Goal: Task Accomplishment & Management: Use online tool/utility

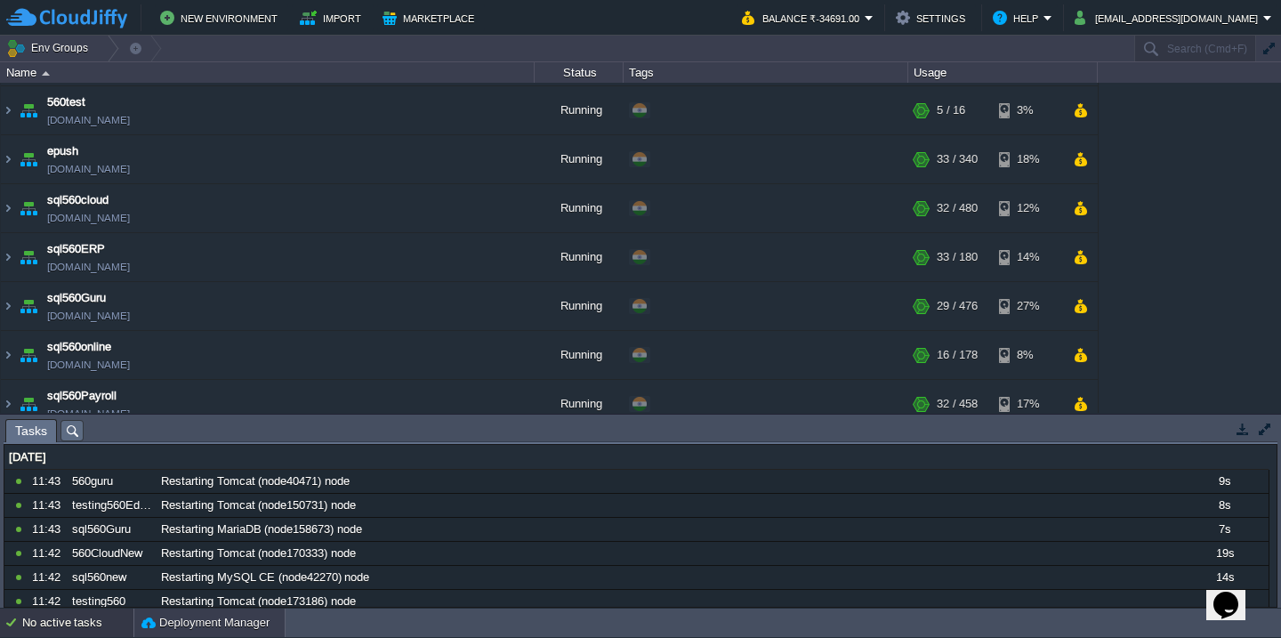
click at [176, 625] on button "Deployment Manager" at bounding box center [205, 623] width 128 height 18
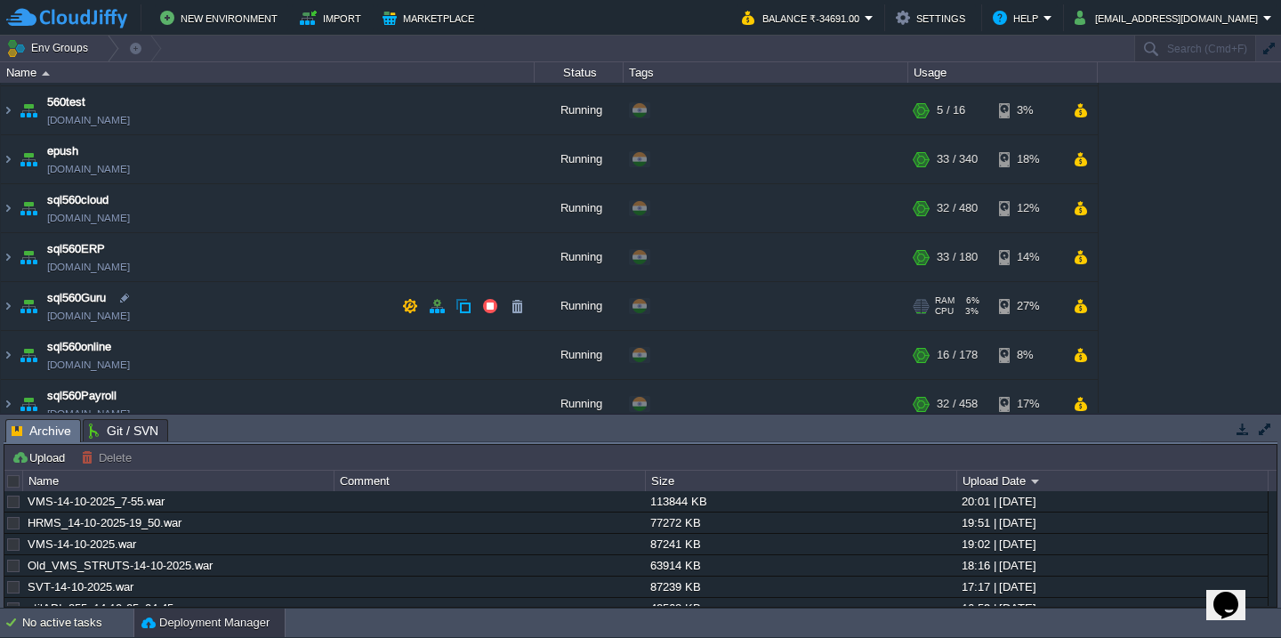
click at [231, 313] on td "sql560Guru [DOMAIN_NAME]" at bounding box center [268, 306] width 534 height 49
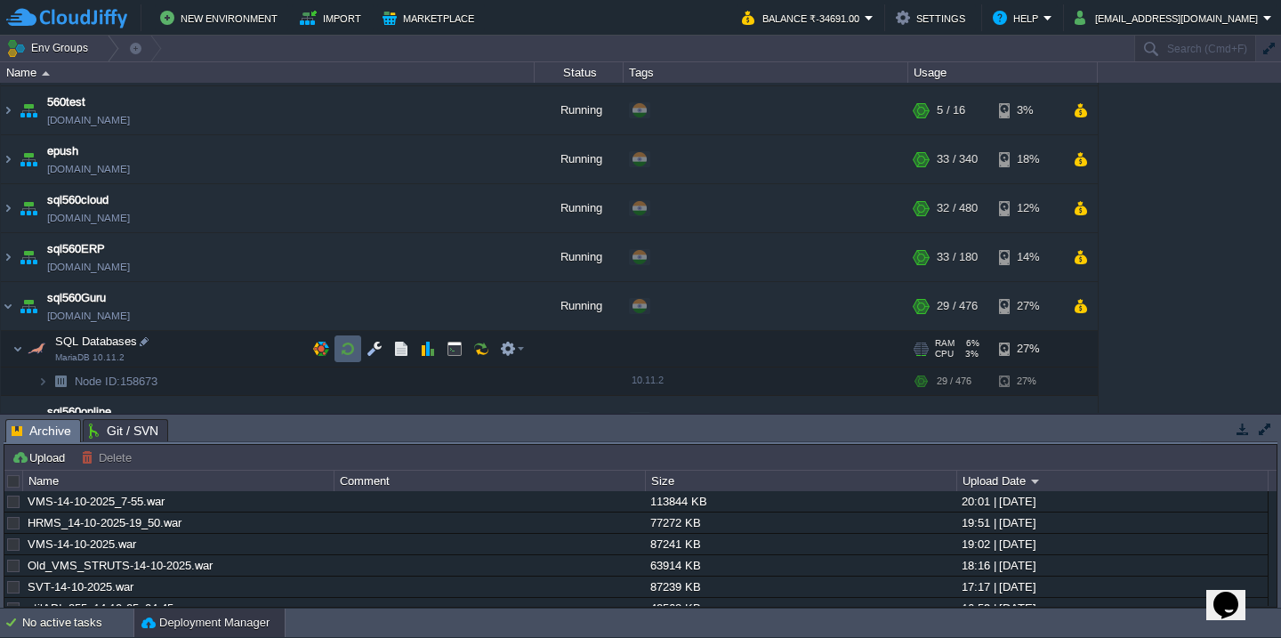
click at [351, 356] on button "button" at bounding box center [348, 349] width 16 height 16
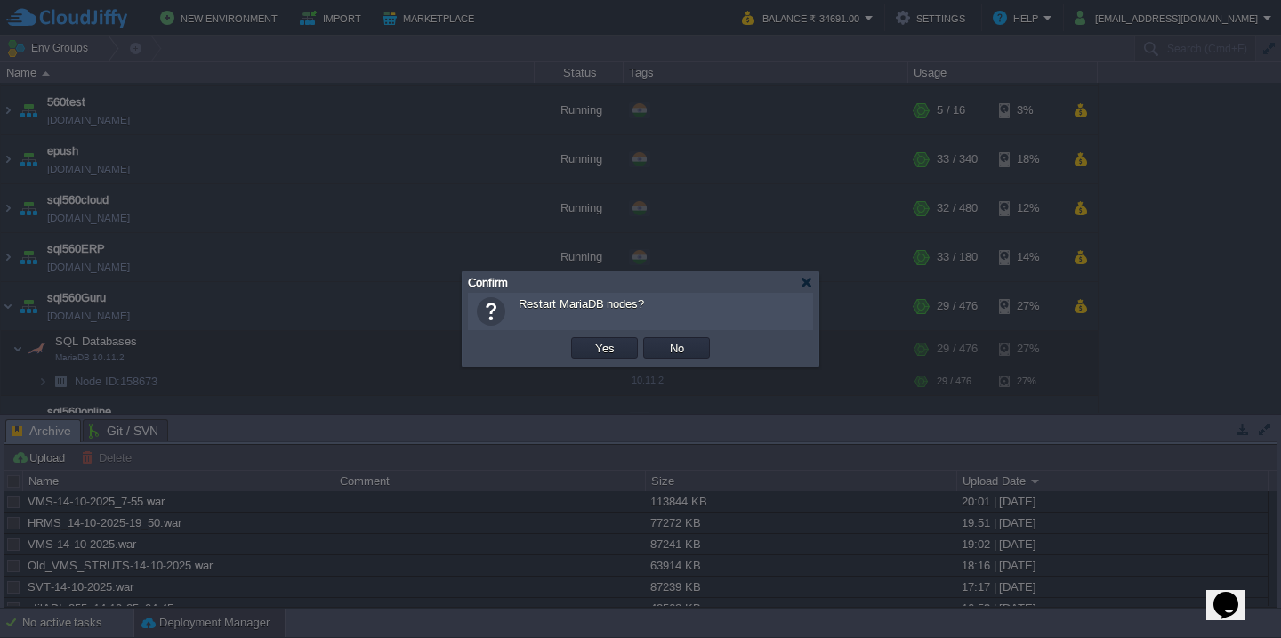
click at [590, 340] on button "Yes" at bounding box center [605, 348] width 30 height 16
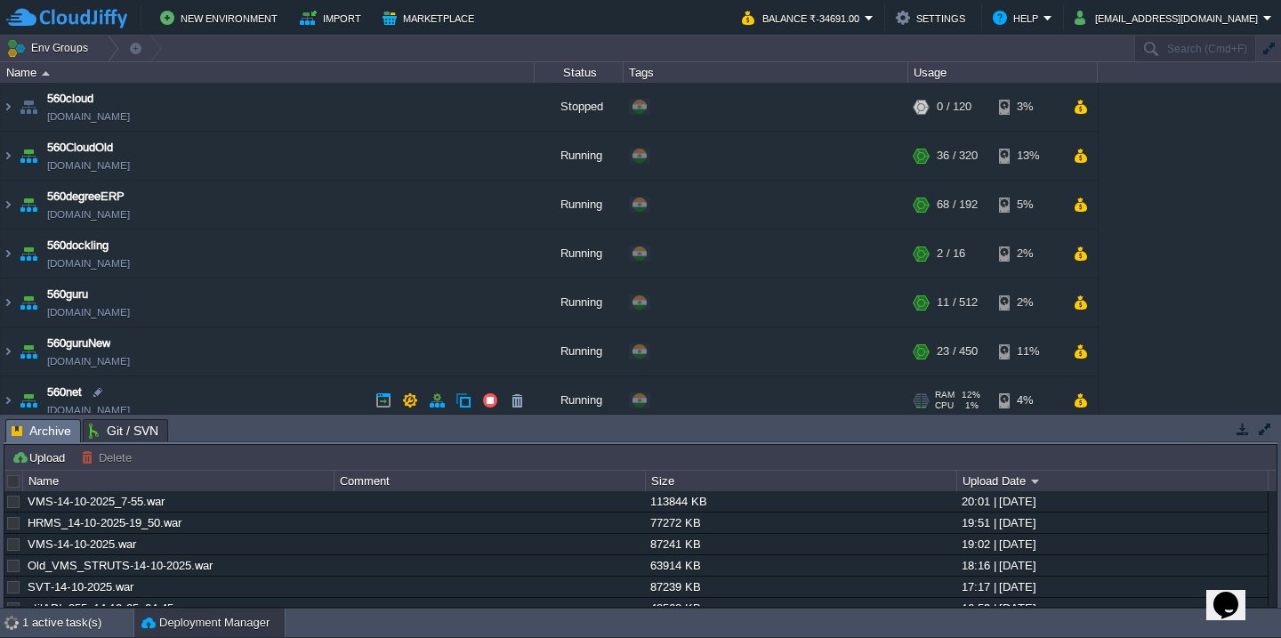
scroll to position [40, 0]
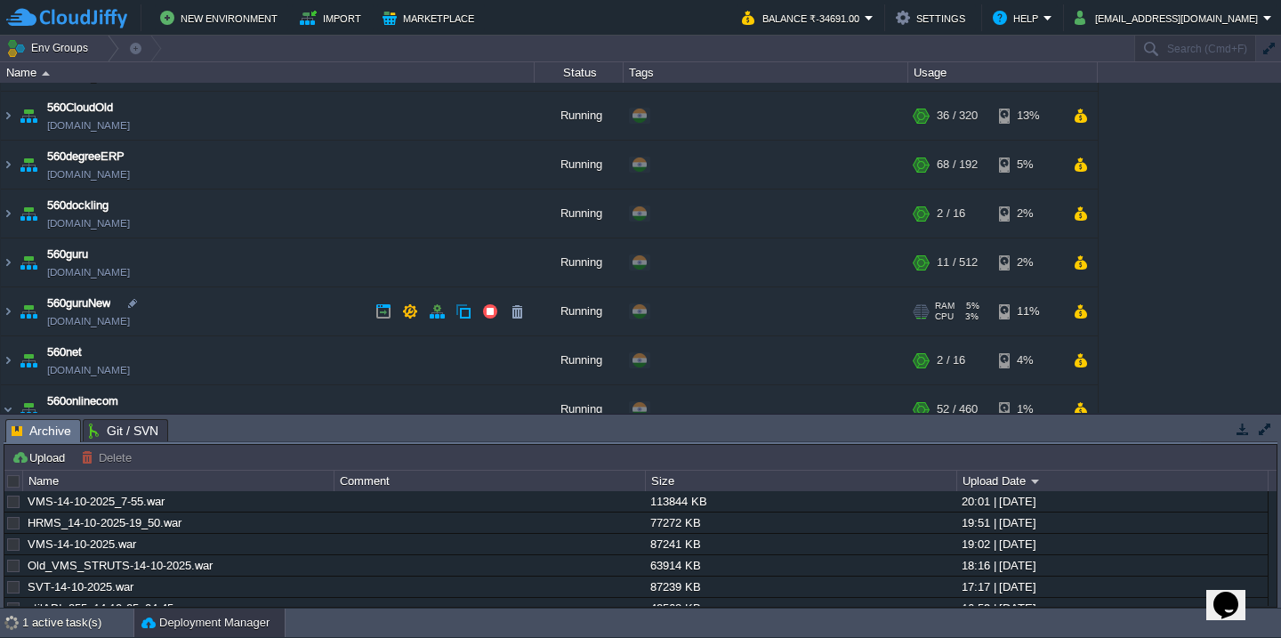
click at [295, 312] on td "560guruNew [DOMAIN_NAME]" at bounding box center [268, 311] width 534 height 49
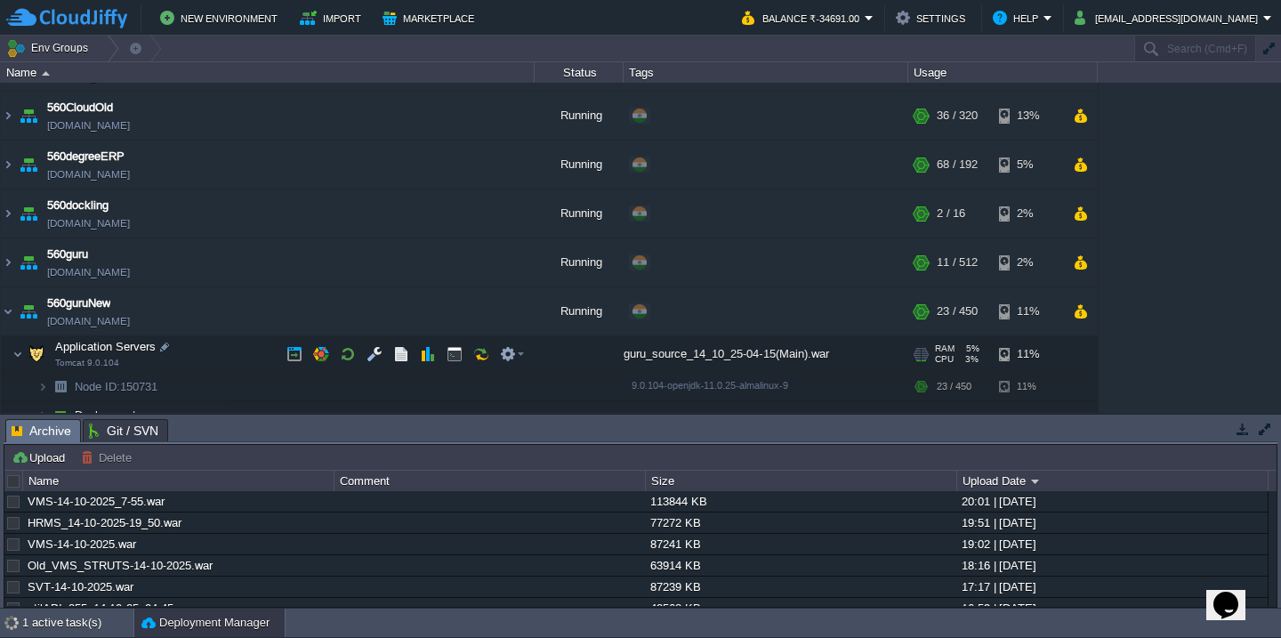
scroll to position [115, 0]
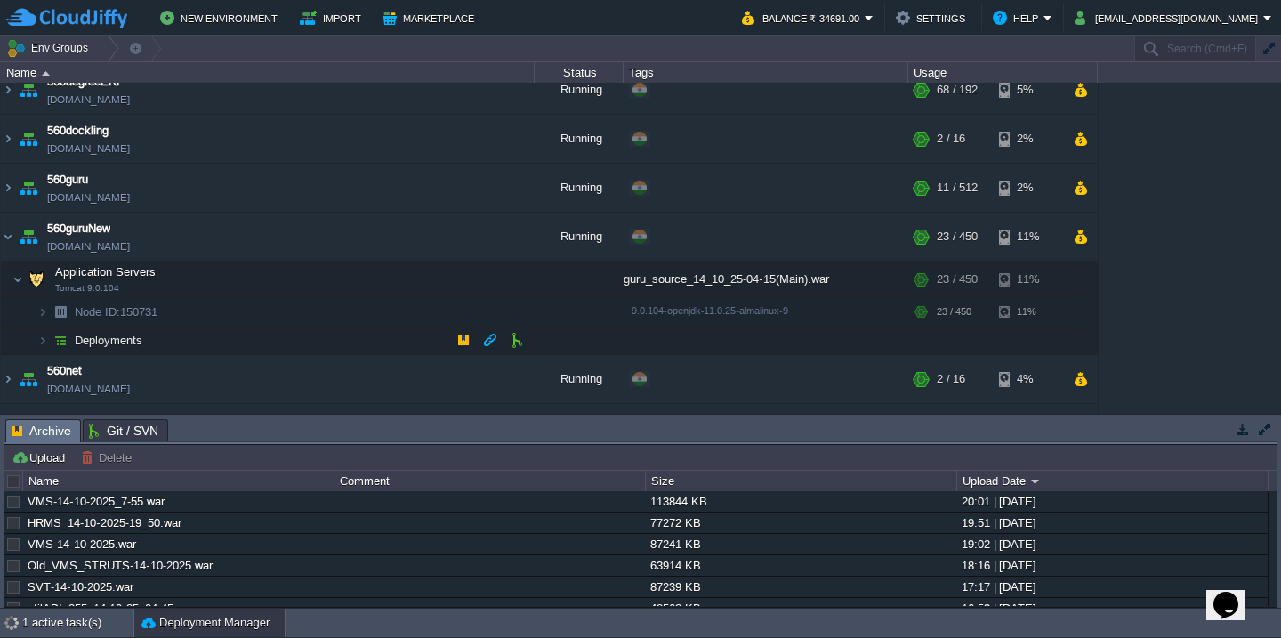
click at [279, 346] on td "Deployments" at bounding box center [268, 340] width 534 height 28
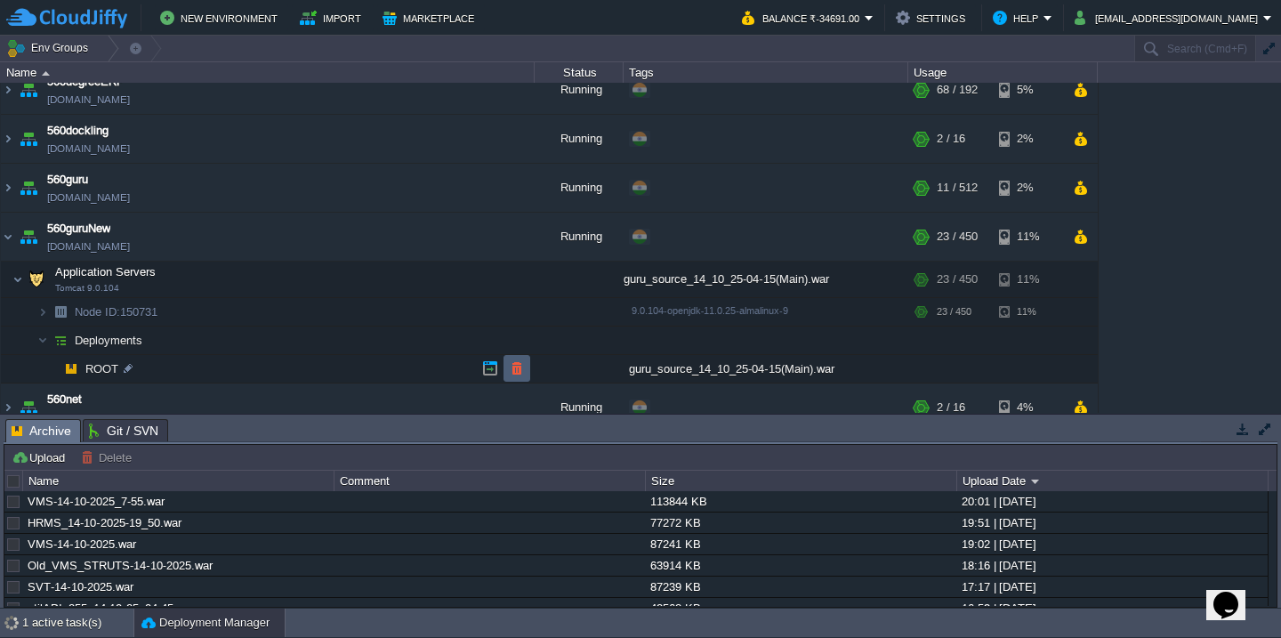
click at [515, 365] on button "button" at bounding box center [517, 368] width 16 height 16
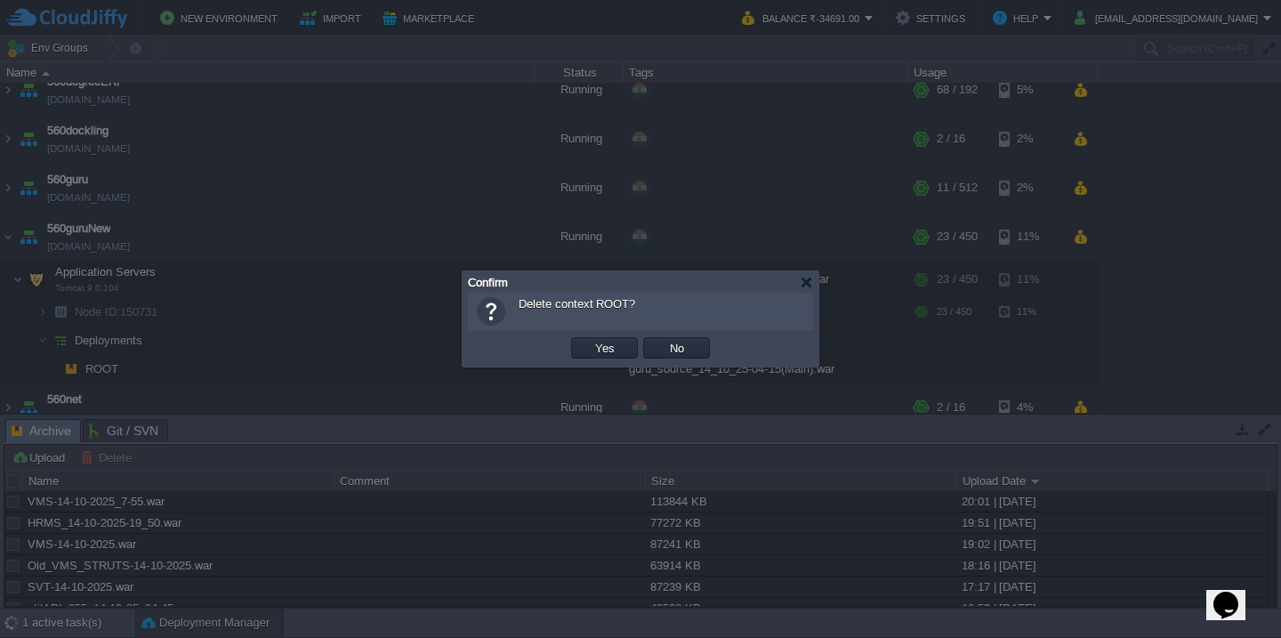
click at [590, 340] on button "Yes" at bounding box center [605, 348] width 30 height 16
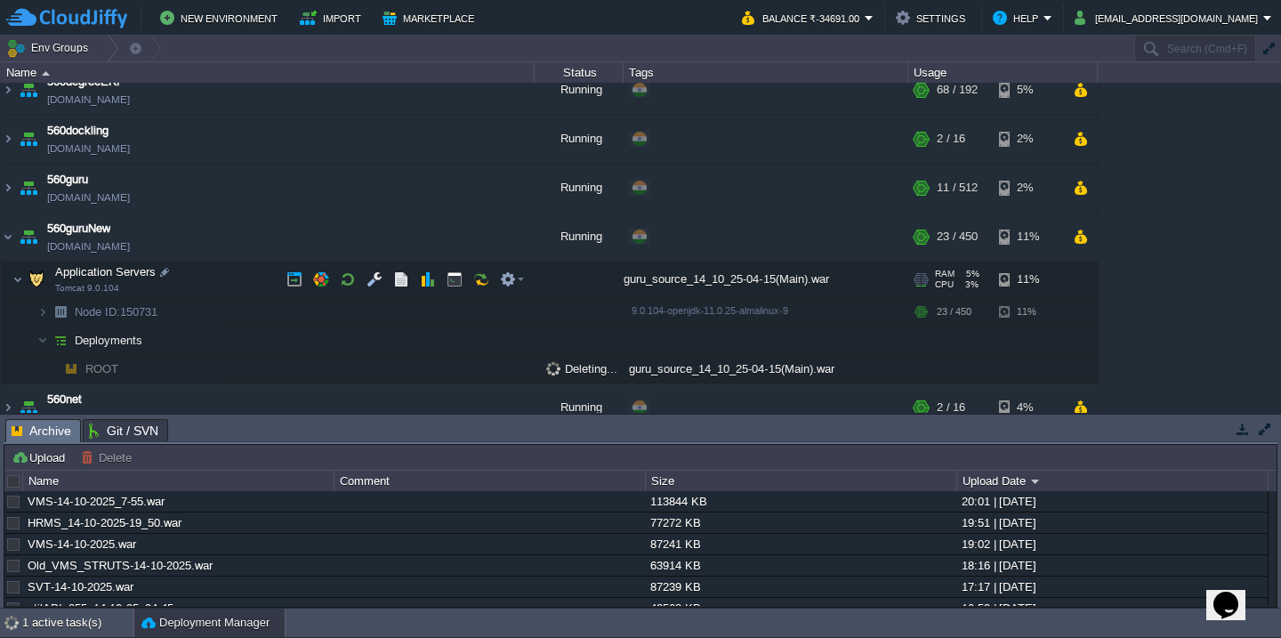
click at [249, 270] on td "Application Servers Tomcat 9.0.104" at bounding box center [268, 279] width 534 height 36
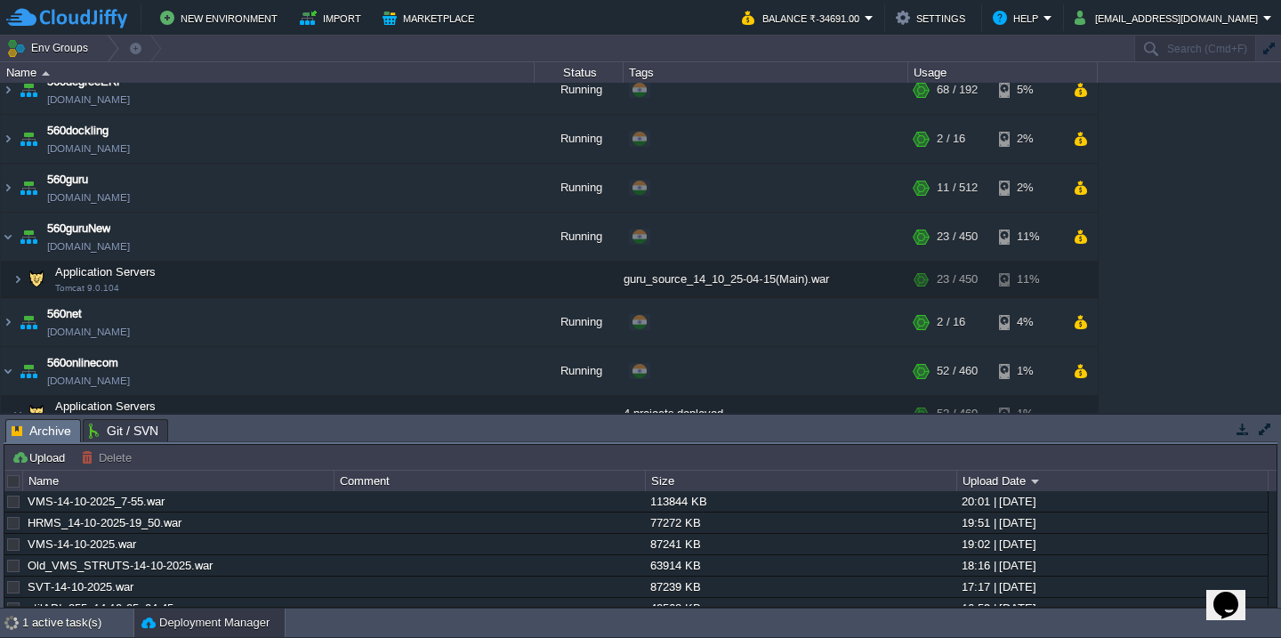
scroll to position [503, 0]
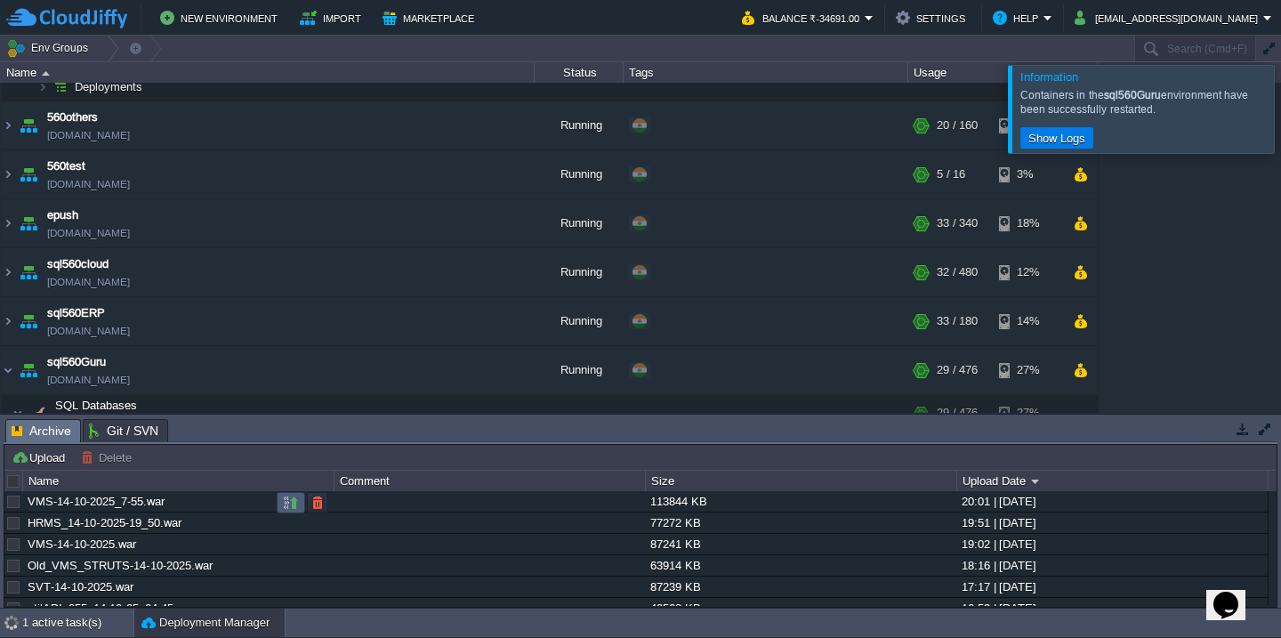
click at [292, 507] on button "button" at bounding box center [291, 503] width 16 height 16
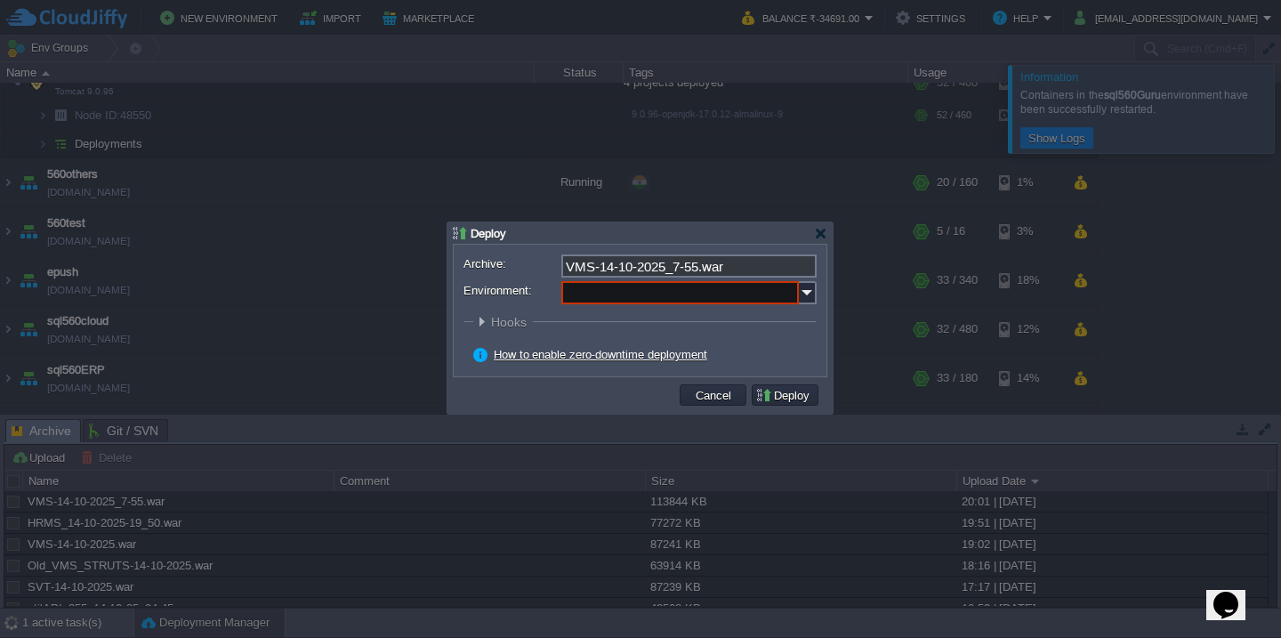
scroll to position [297, 0]
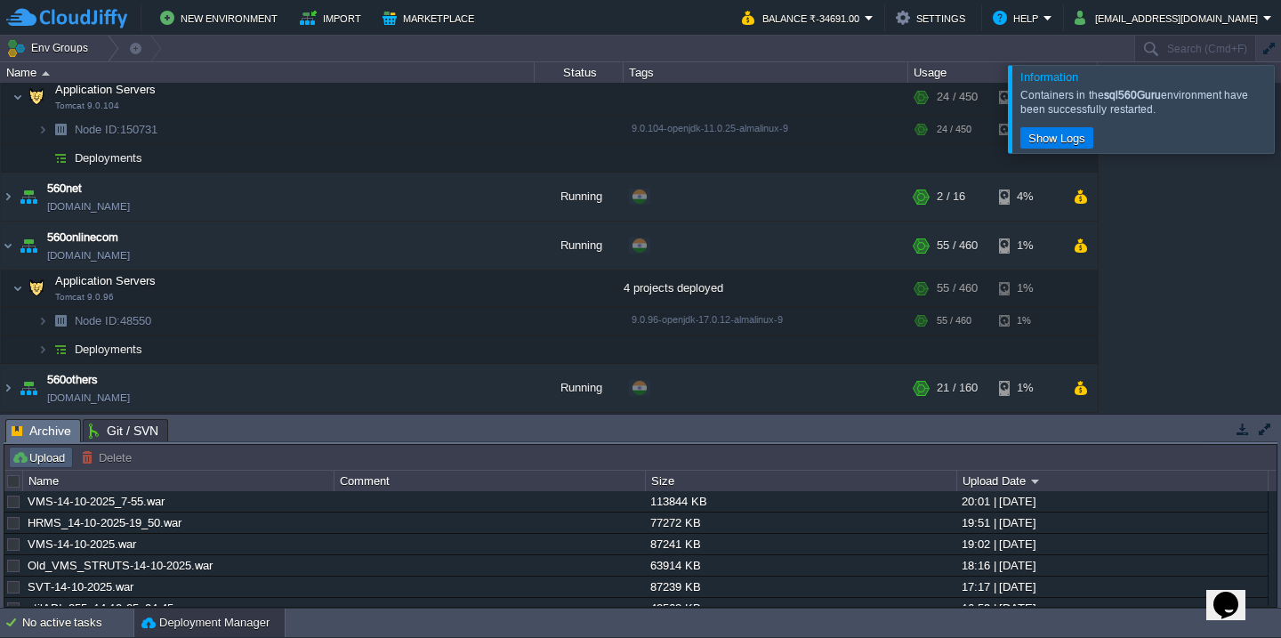
click at [34, 457] on button "Upload" at bounding box center [41, 457] width 59 height 16
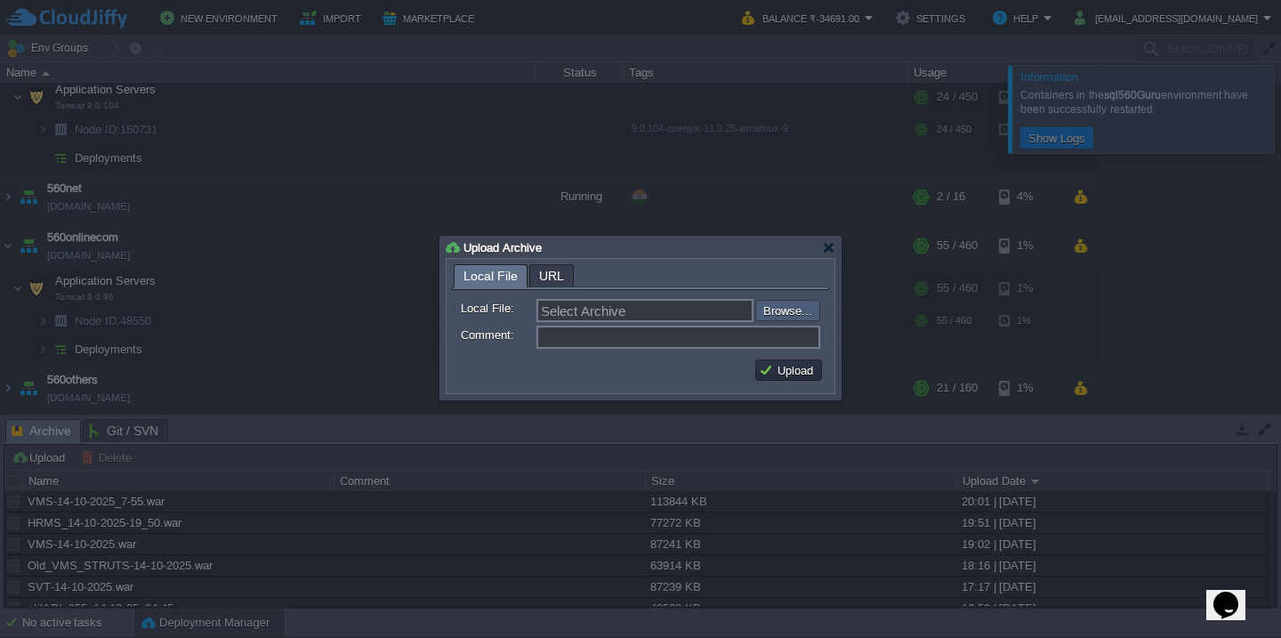
click at [803, 318] on input "file" at bounding box center [707, 310] width 225 height 21
type input "C:\fakepath\guru_source_15_10_25(12.23).war"
type input "guru_source_15_10_25(12.23).war"
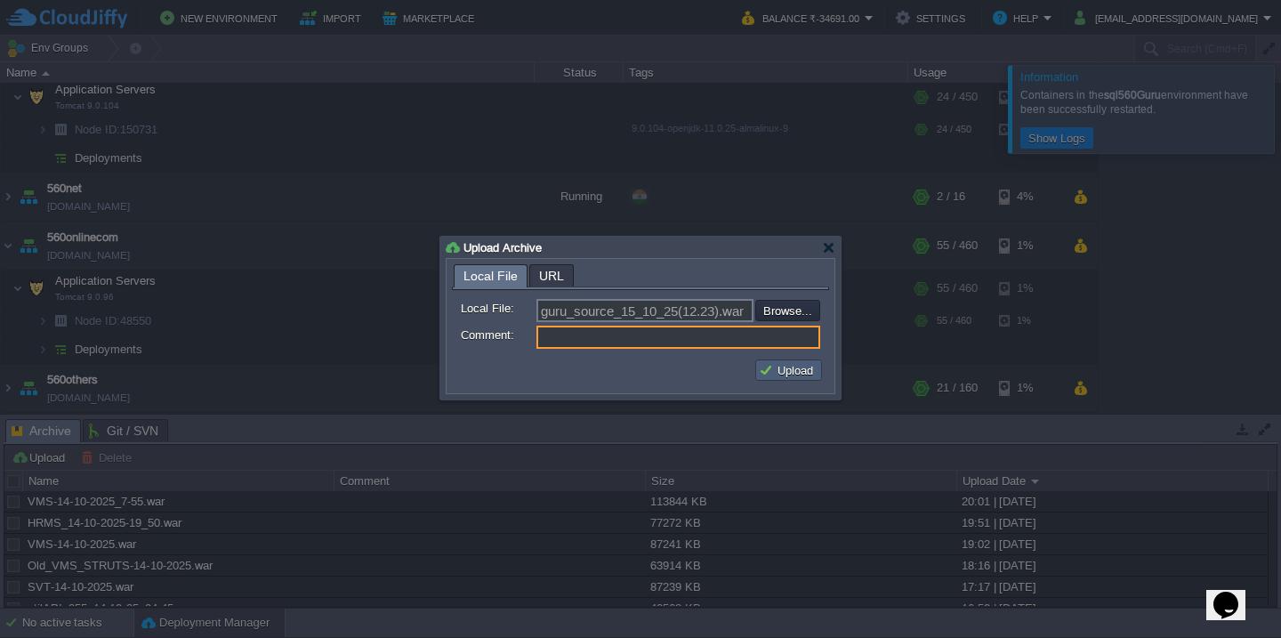
click at [786, 374] on button "Upload" at bounding box center [789, 370] width 60 height 16
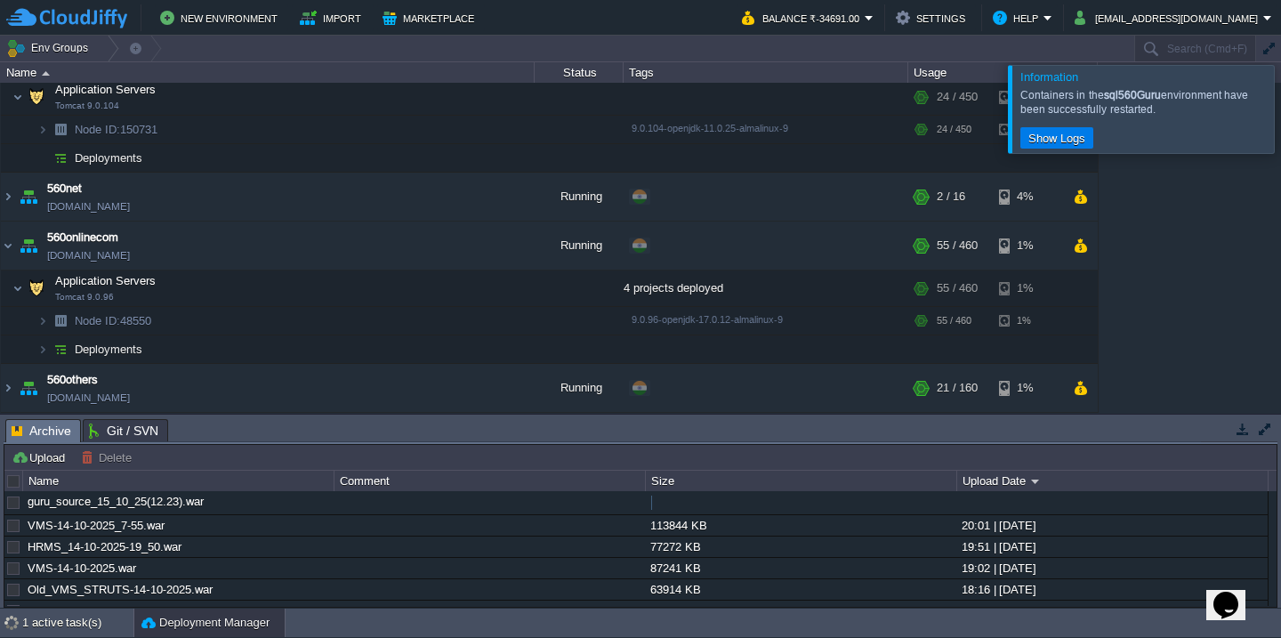
click at [1280, 117] on div at bounding box center [1302, 108] width 0 height 87
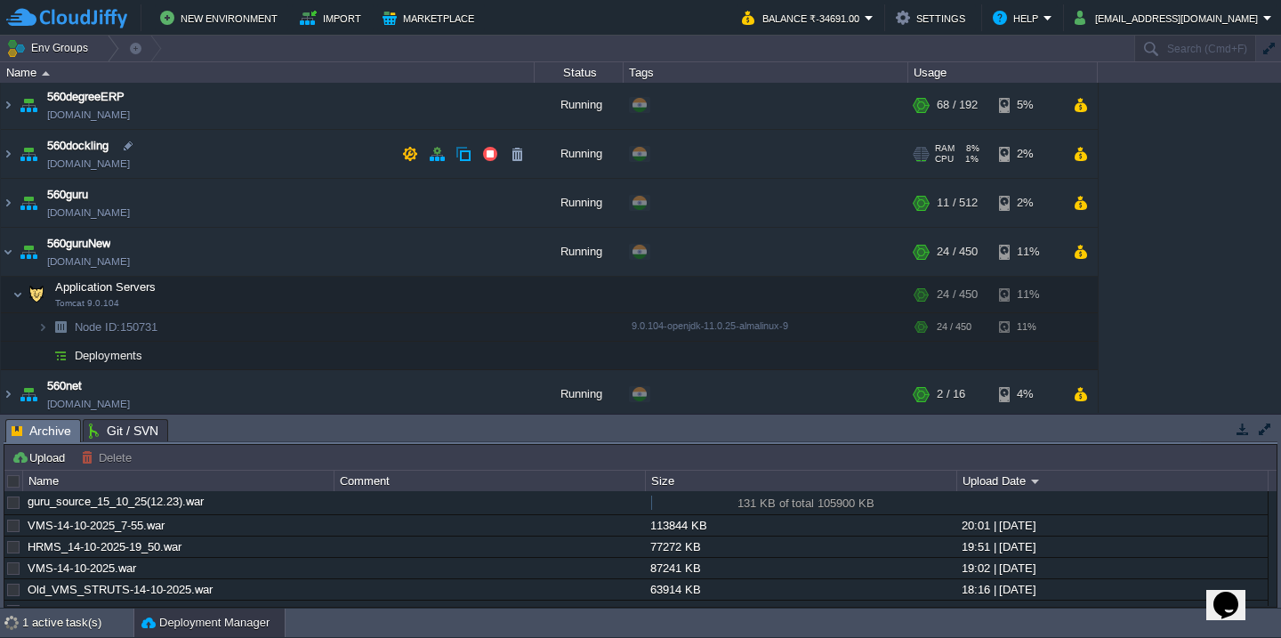
scroll to position [91, 0]
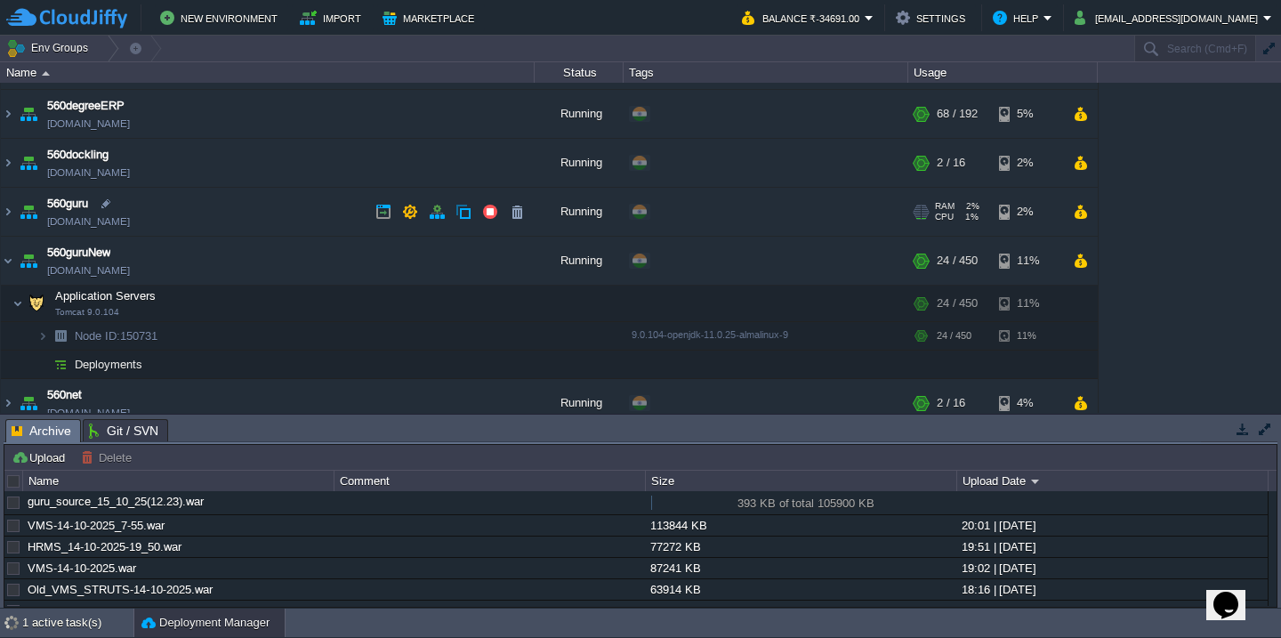
click at [237, 217] on td "560guru [DOMAIN_NAME]" at bounding box center [268, 212] width 534 height 49
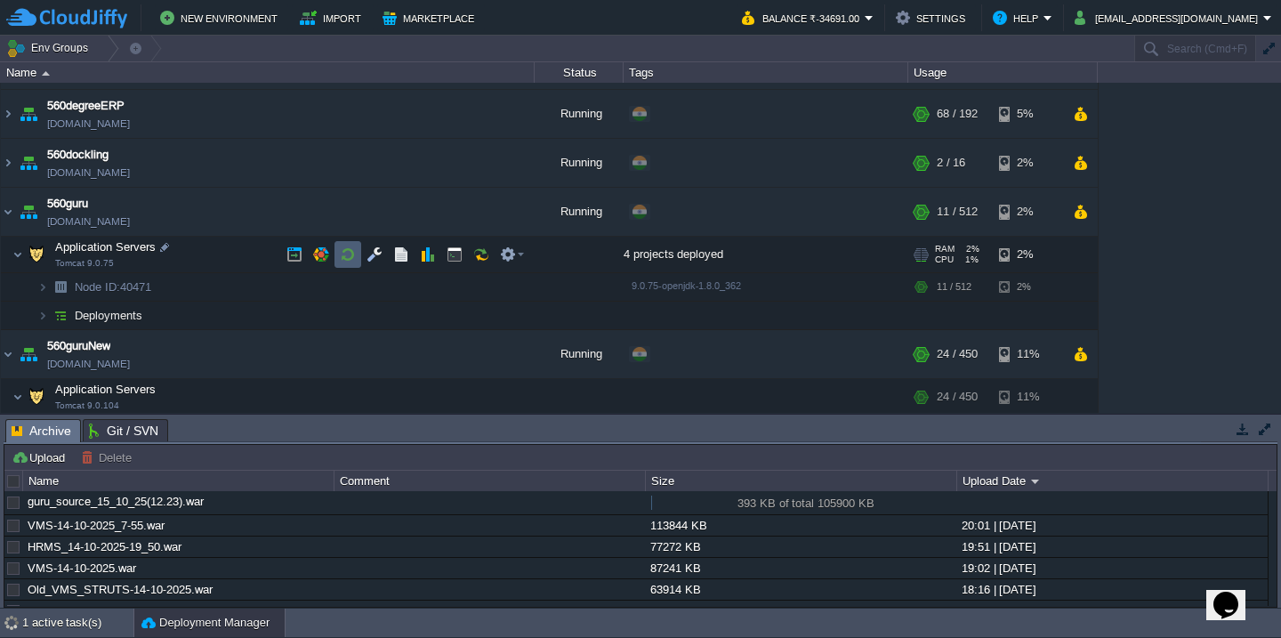
click at [341, 250] on button "button" at bounding box center [348, 254] width 16 height 16
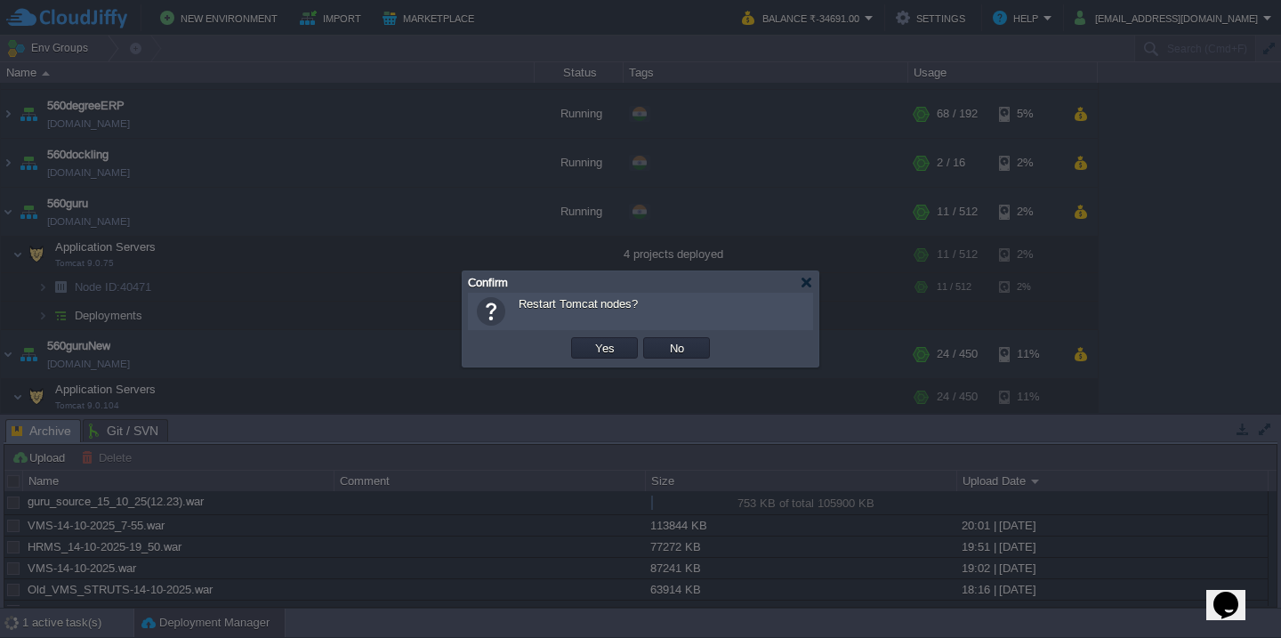
click at [590, 340] on button "Yes" at bounding box center [605, 348] width 30 height 16
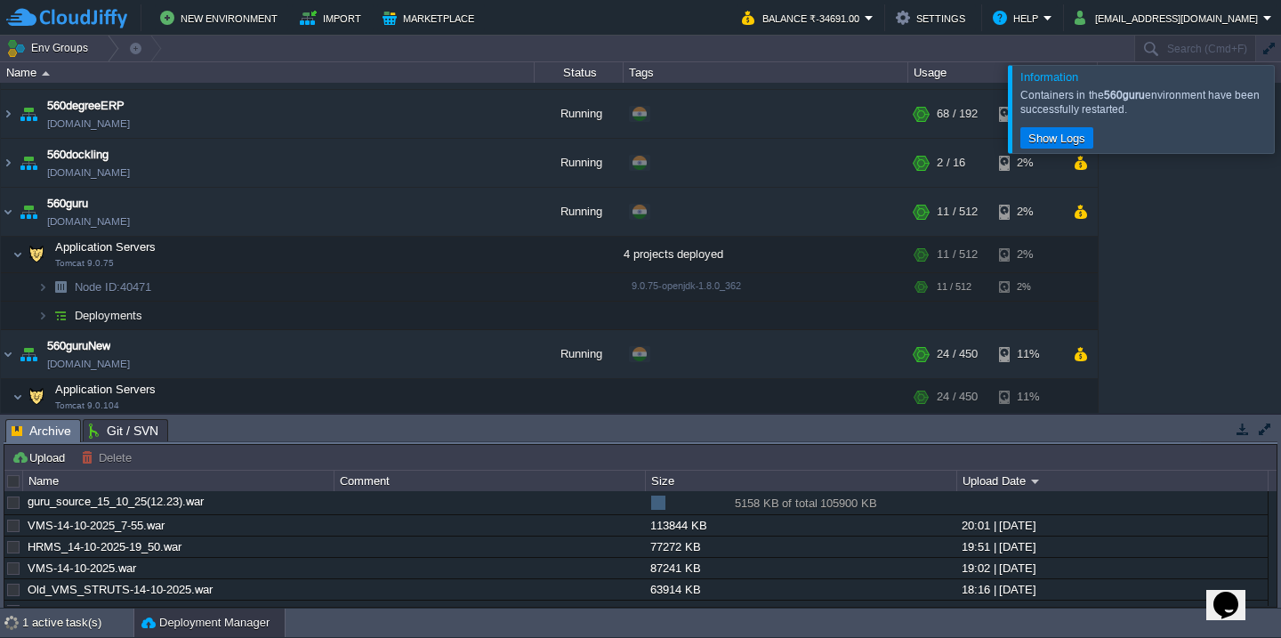
click at [1280, 102] on div at bounding box center [1302, 108] width 0 height 87
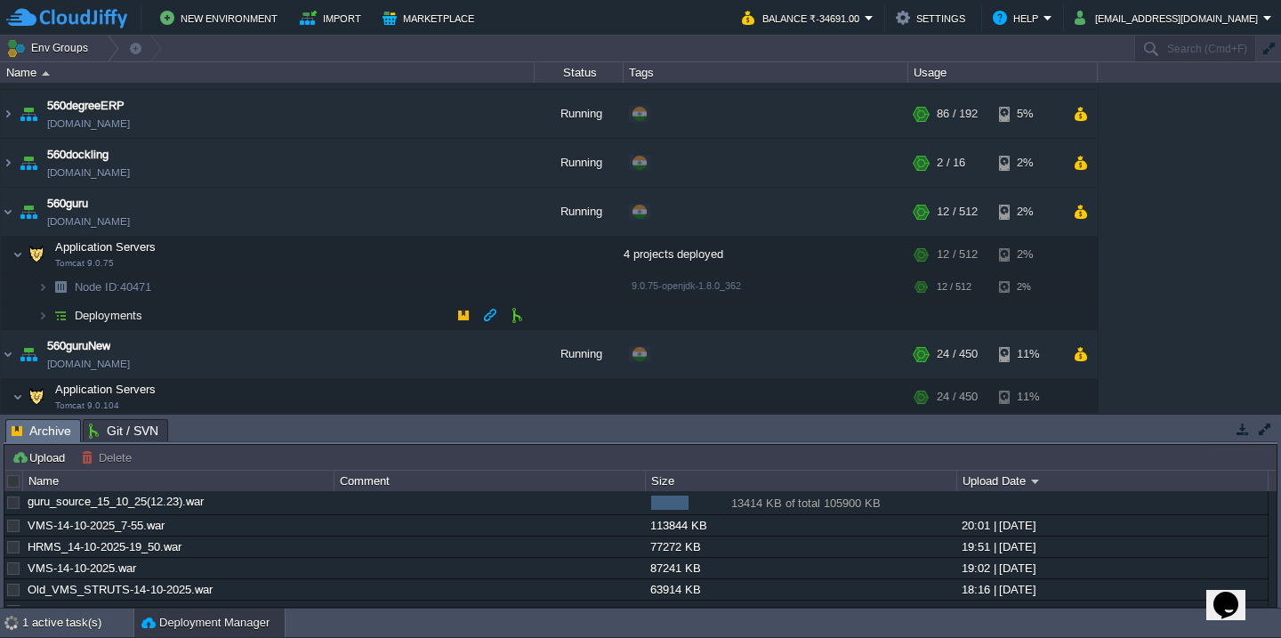
click at [254, 316] on td "Deployments" at bounding box center [268, 316] width 534 height 28
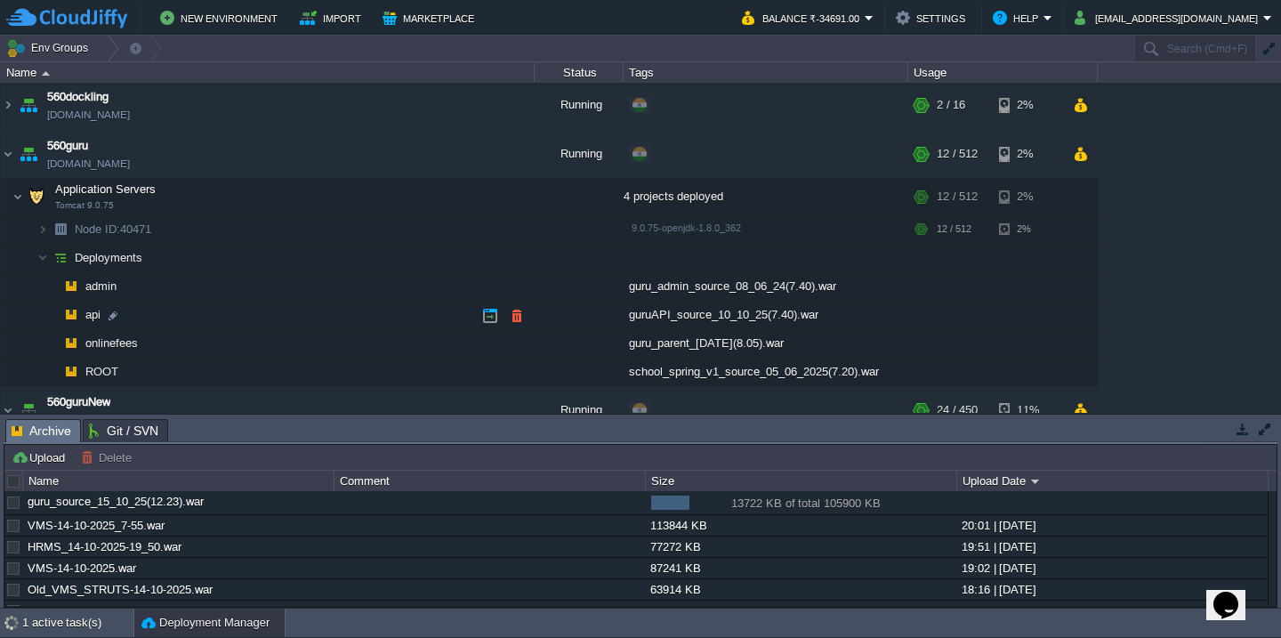
scroll to position [158, 0]
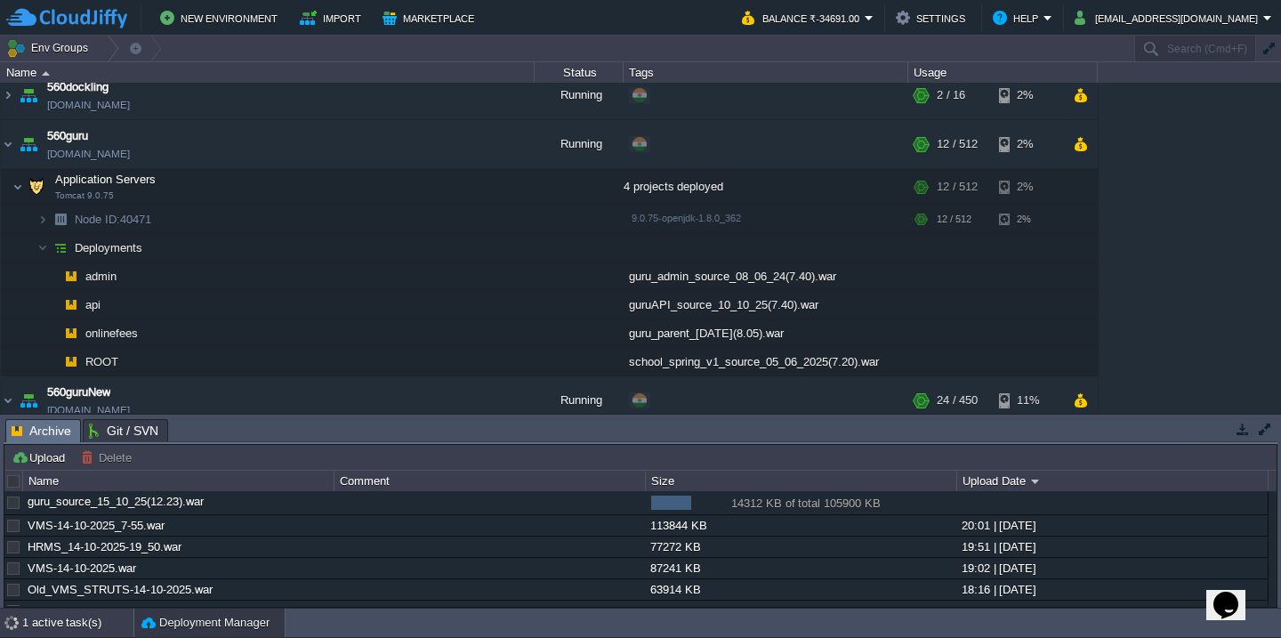
click at [59, 624] on div "1 active task(s)" at bounding box center [77, 622] width 111 height 28
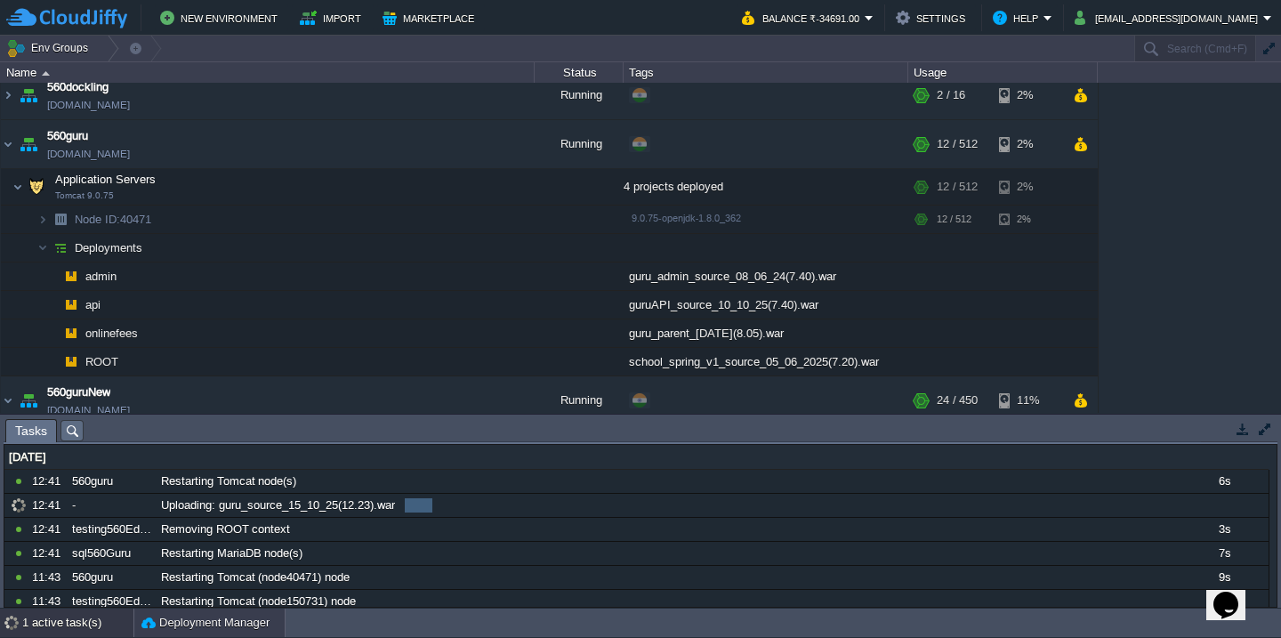
click at [168, 625] on button "Deployment Manager" at bounding box center [205, 623] width 128 height 18
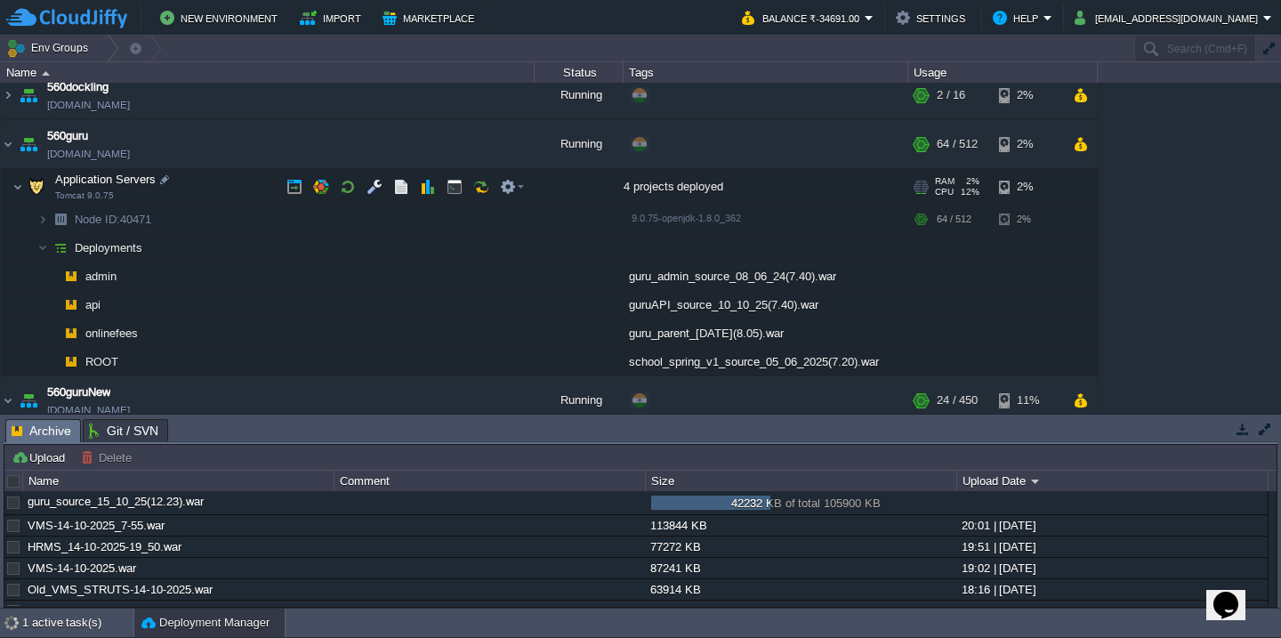
click at [244, 185] on td "Application Servers Tomcat 9.0.75" at bounding box center [268, 187] width 534 height 36
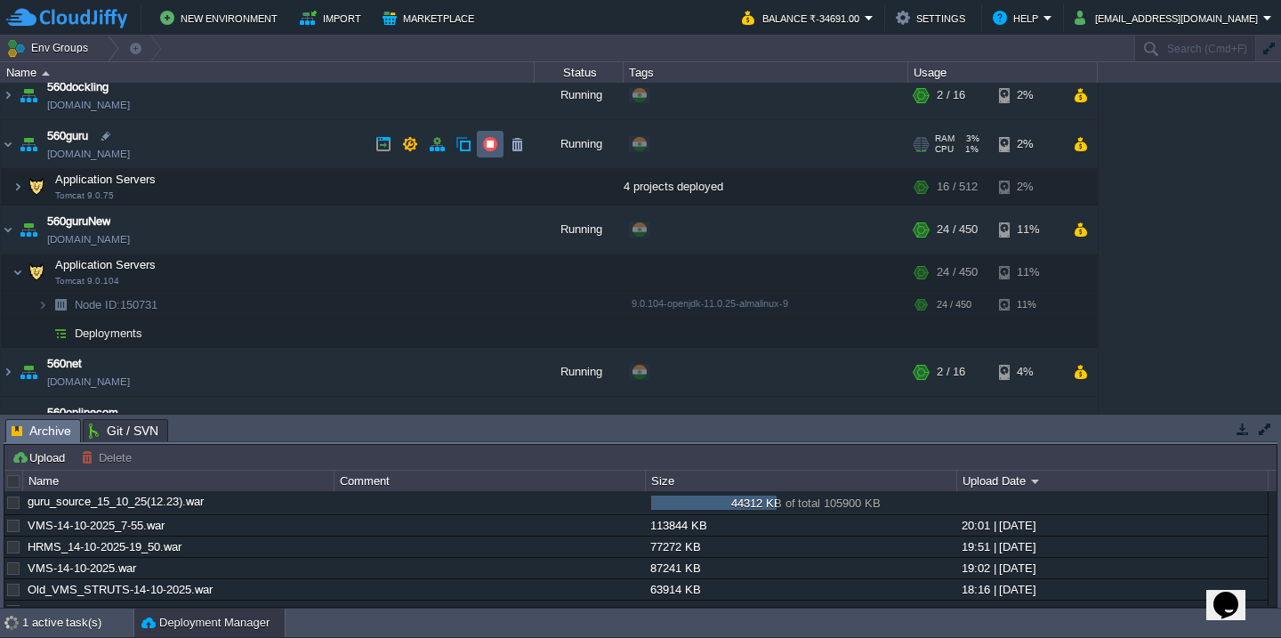
click at [482, 151] on button "button" at bounding box center [490, 144] width 16 height 16
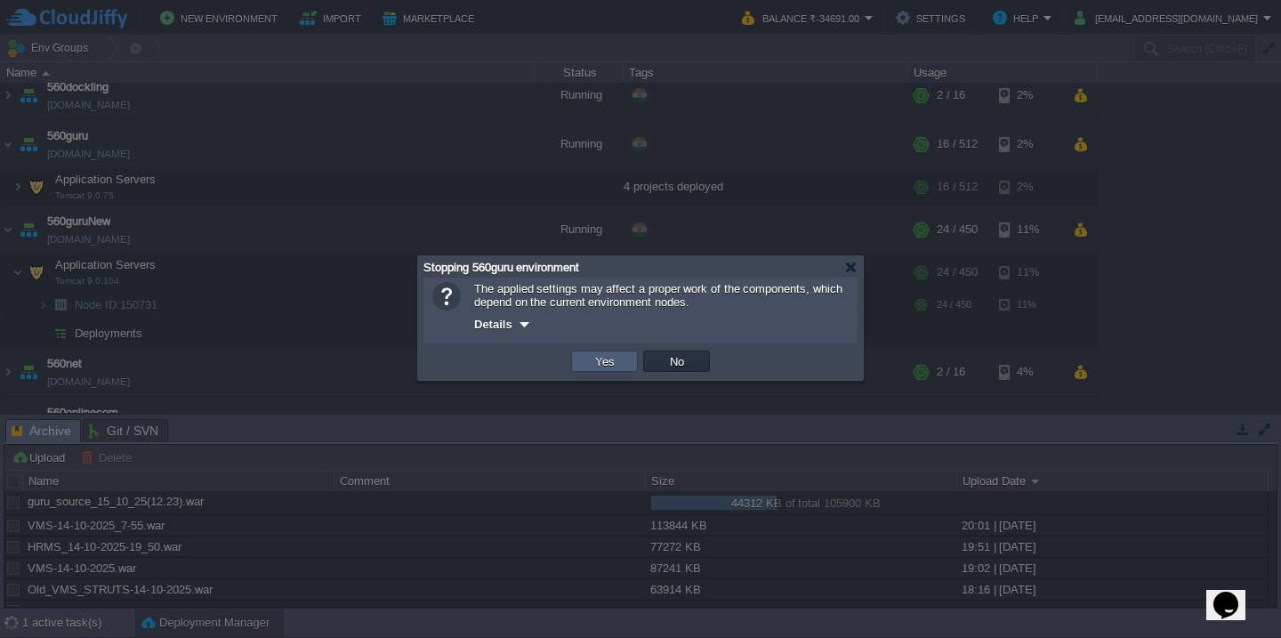
click at [603, 360] on button "Yes" at bounding box center [605, 361] width 30 height 16
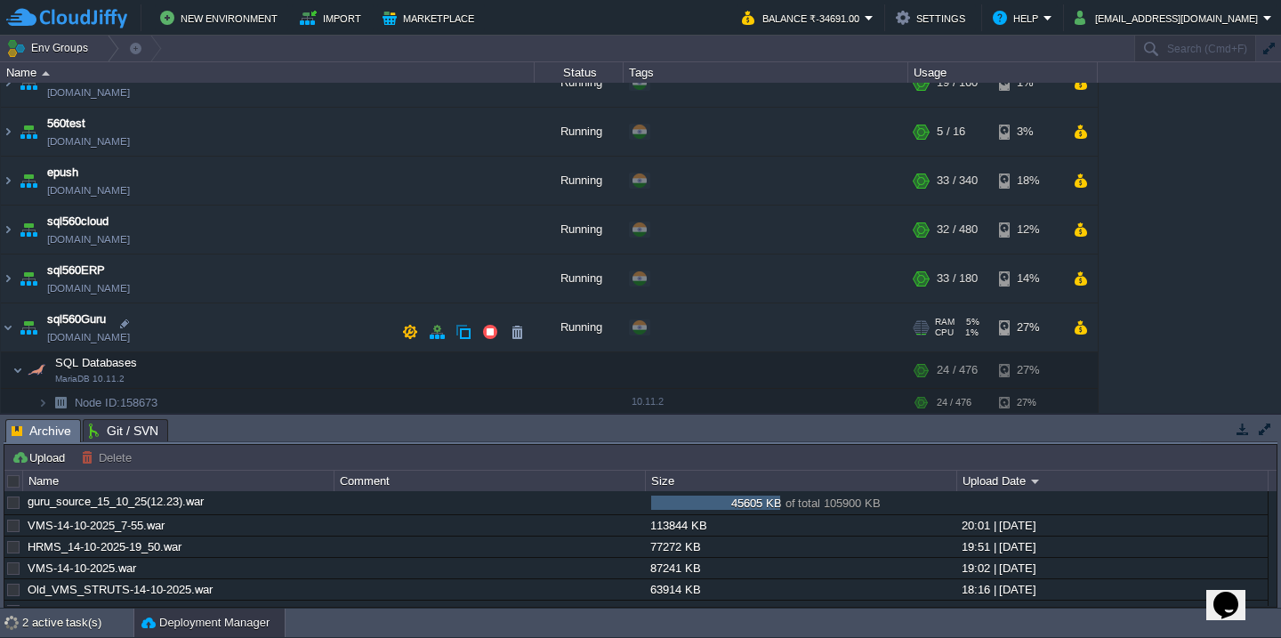
scroll to position [671, 0]
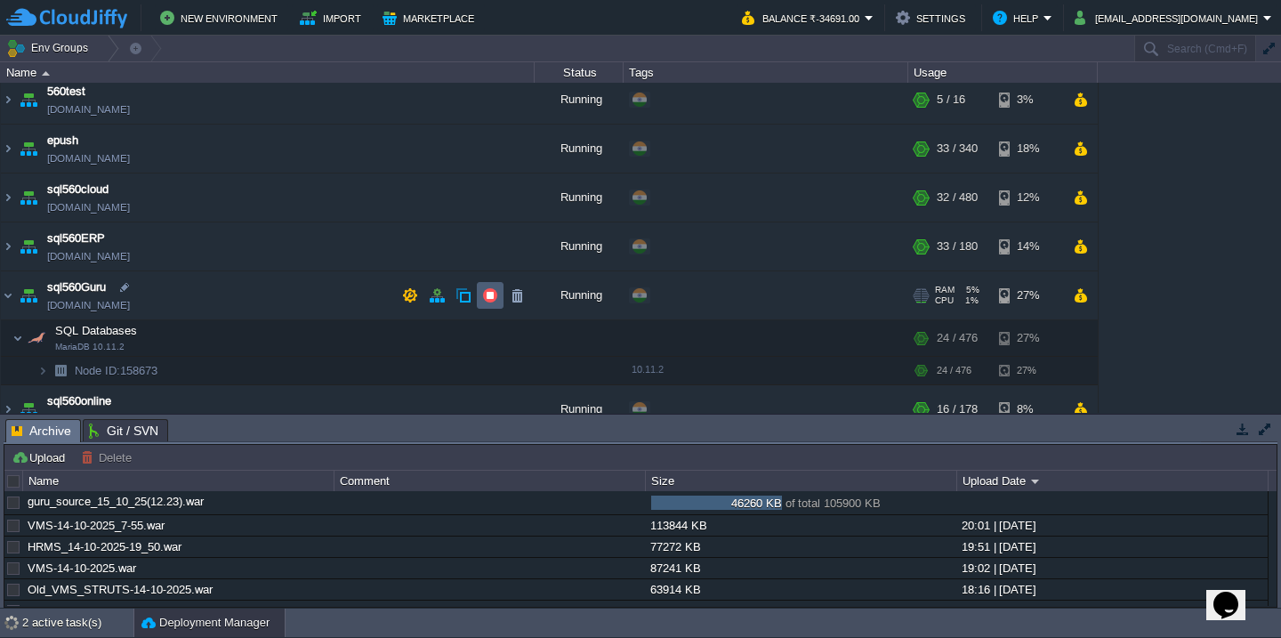
click at [483, 298] on button "button" at bounding box center [490, 295] width 16 height 16
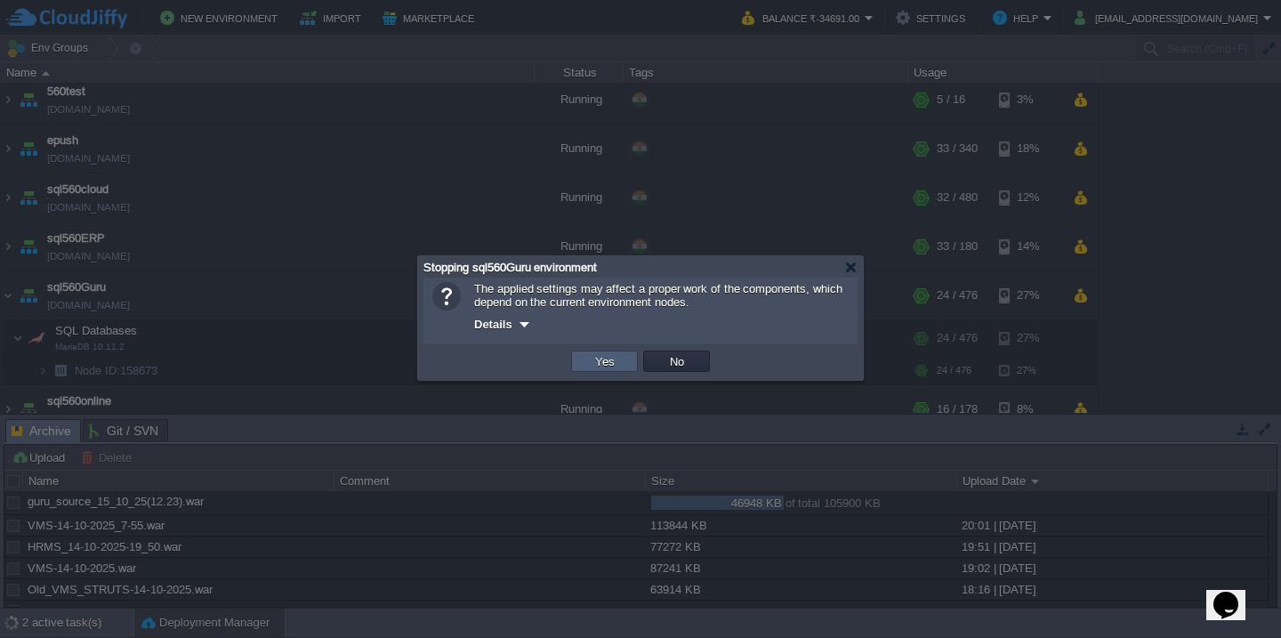
click at [606, 364] on button "Yes" at bounding box center [605, 361] width 30 height 16
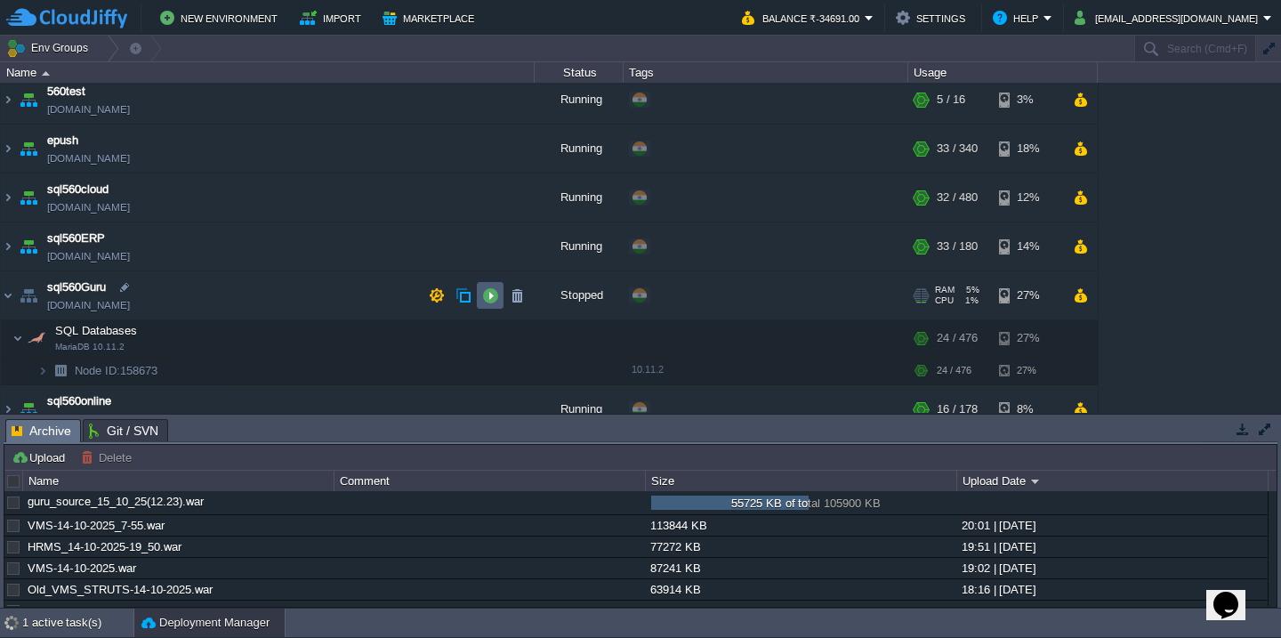
click at [494, 292] on button "button" at bounding box center [490, 295] width 16 height 16
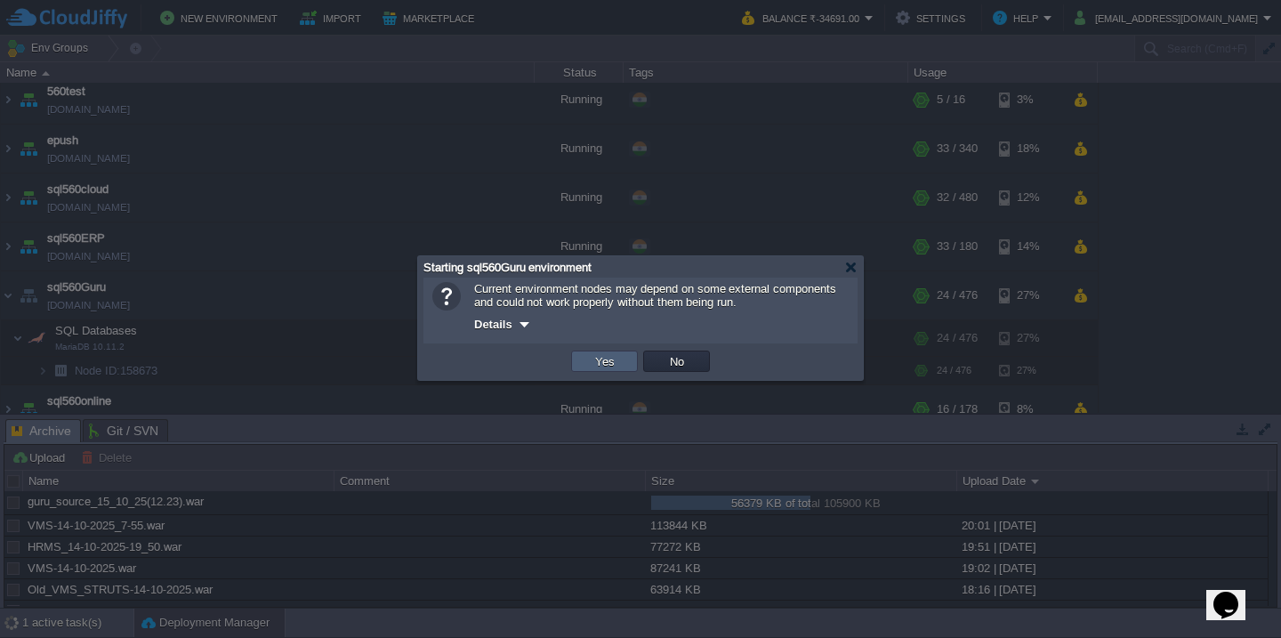
click at [604, 363] on button "Yes" at bounding box center [605, 361] width 30 height 16
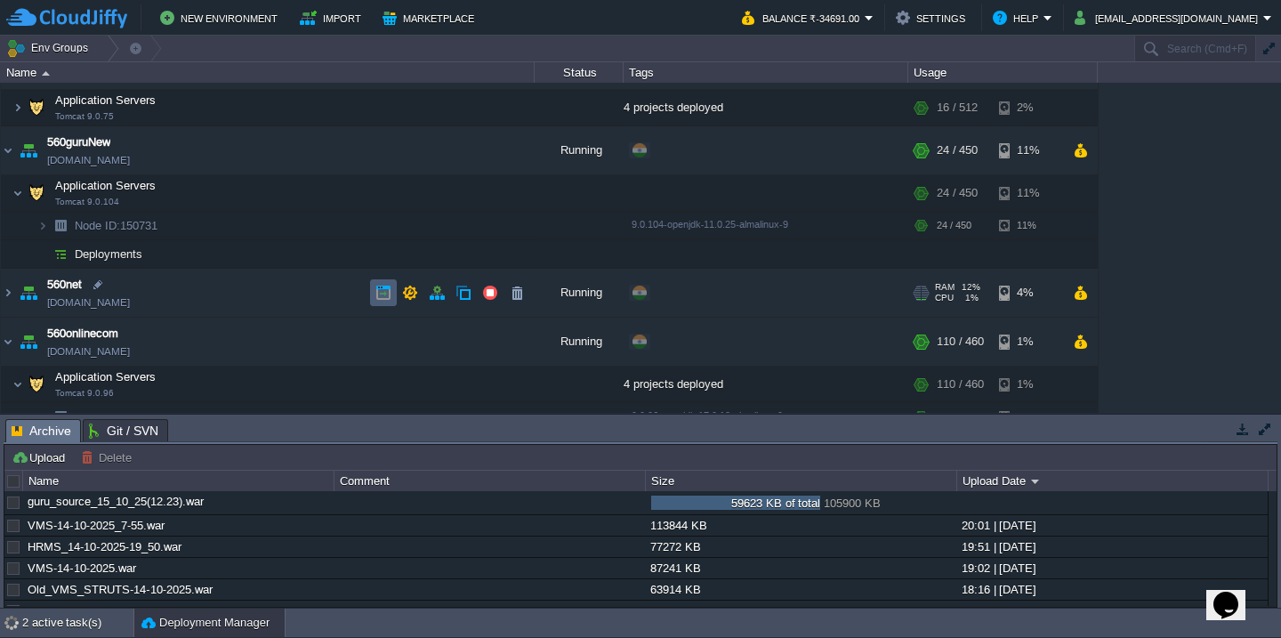
scroll to position [211, 0]
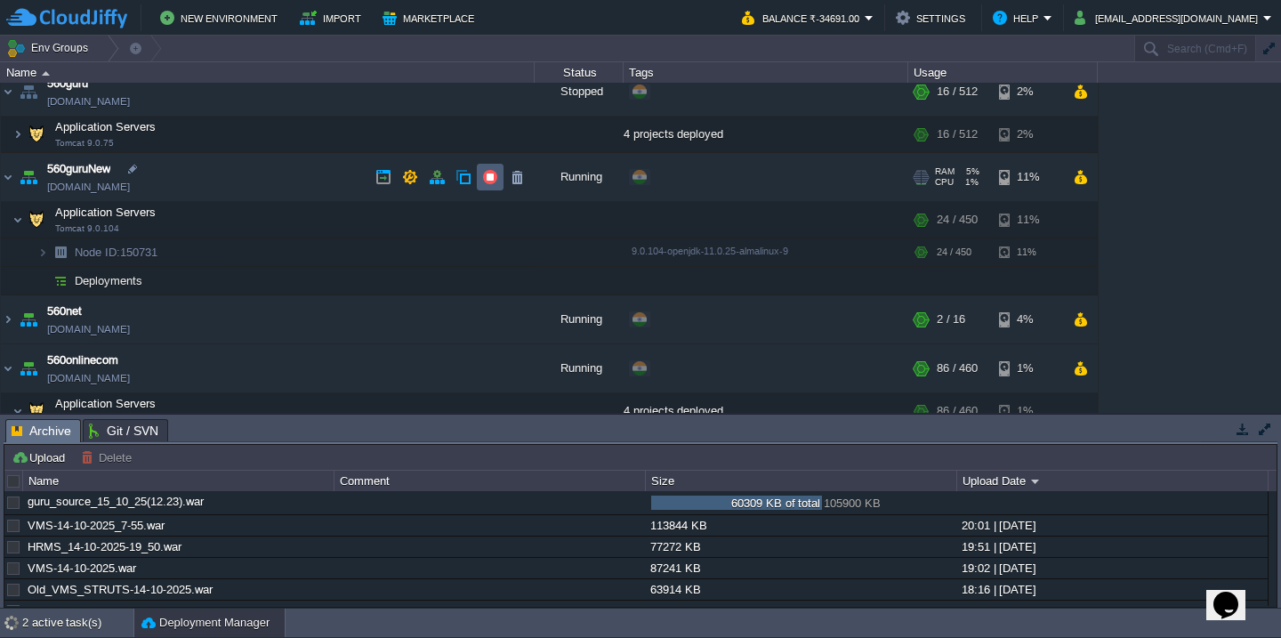
click at [487, 179] on button "button" at bounding box center [490, 177] width 16 height 16
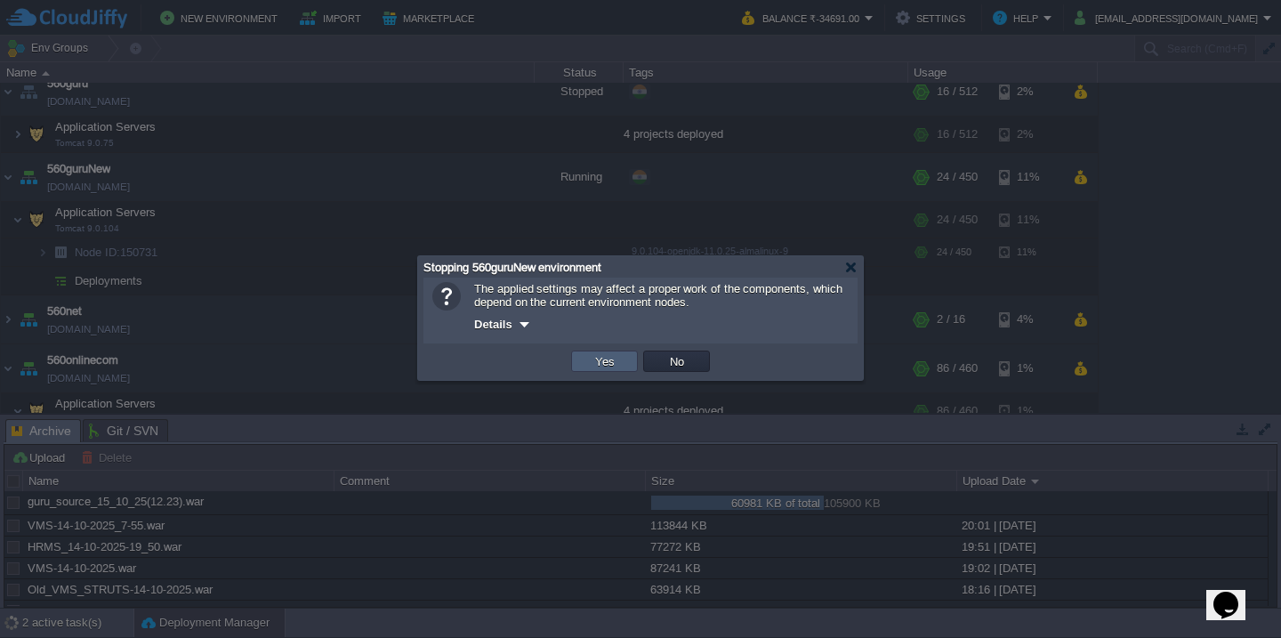
click at [590, 357] on button "Yes" at bounding box center [605, 361] width 30 height 16
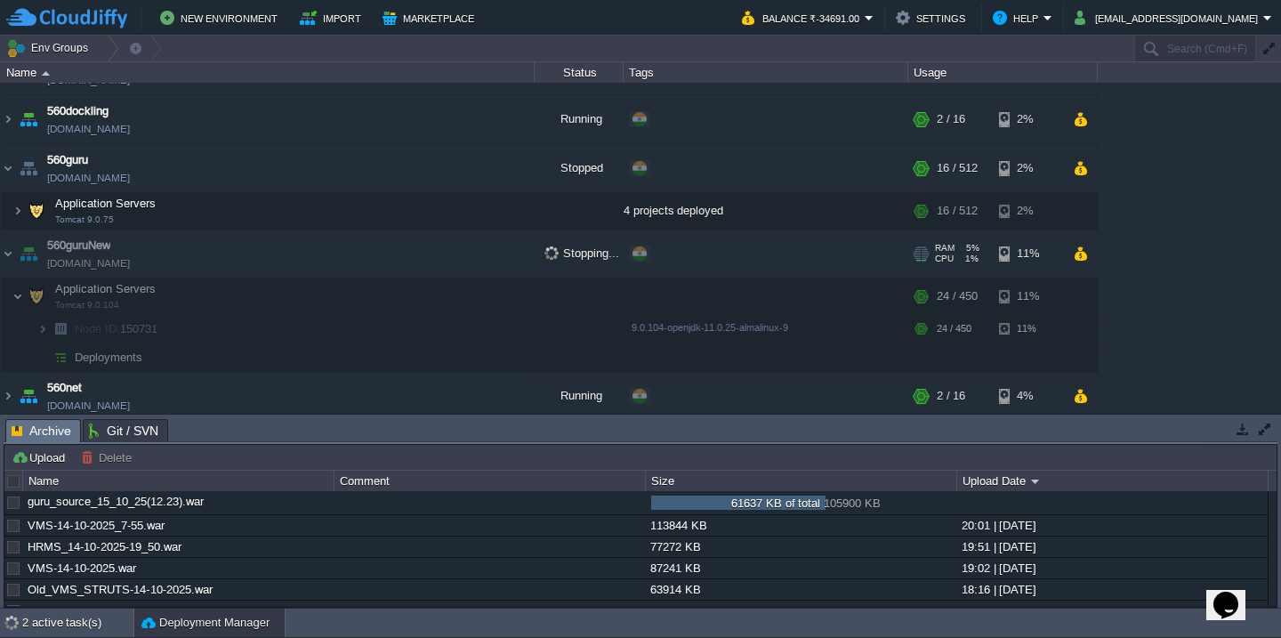
scroll to position [125, 0]
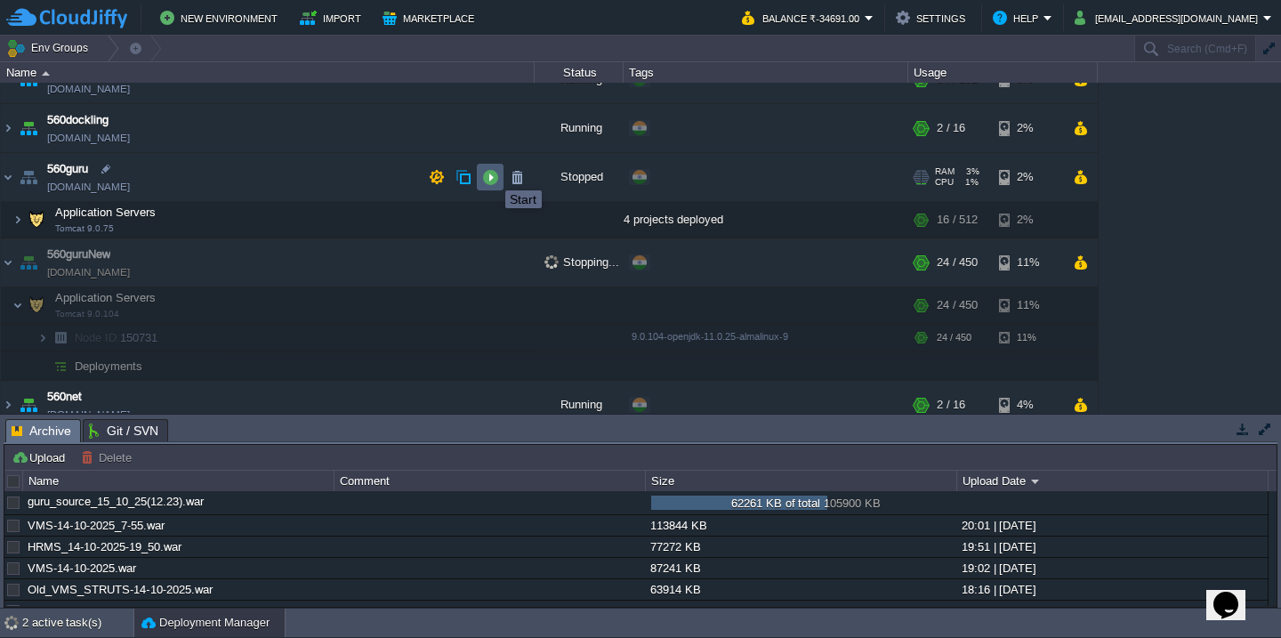
click at [492, 174] on button "button" at bounding box center [490, 177] width 16 height 16
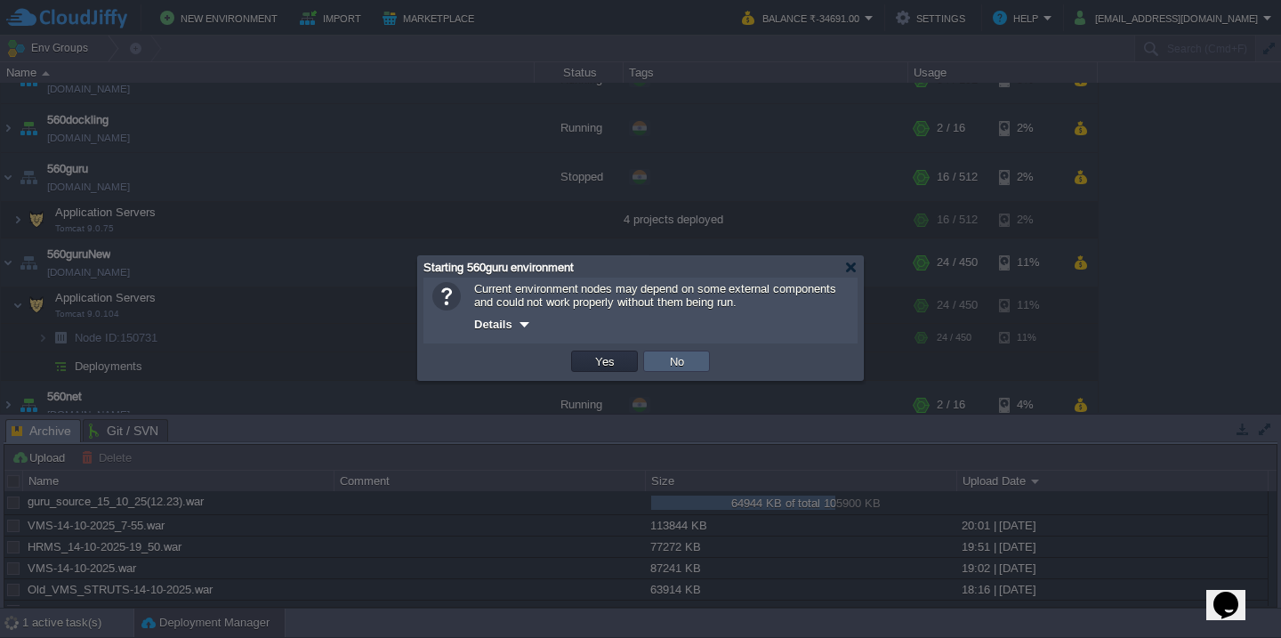
click at [697, 359] on td "No" at bounding box center [676, 360] width 67 height 21
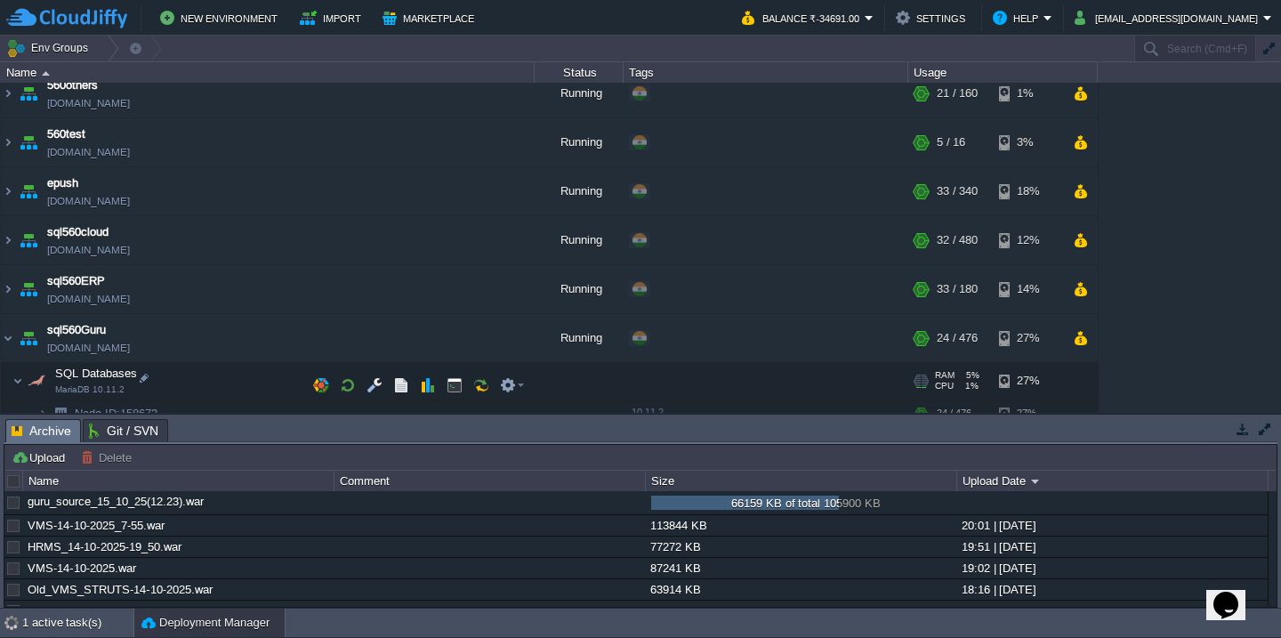
scroll to position [710, 0]
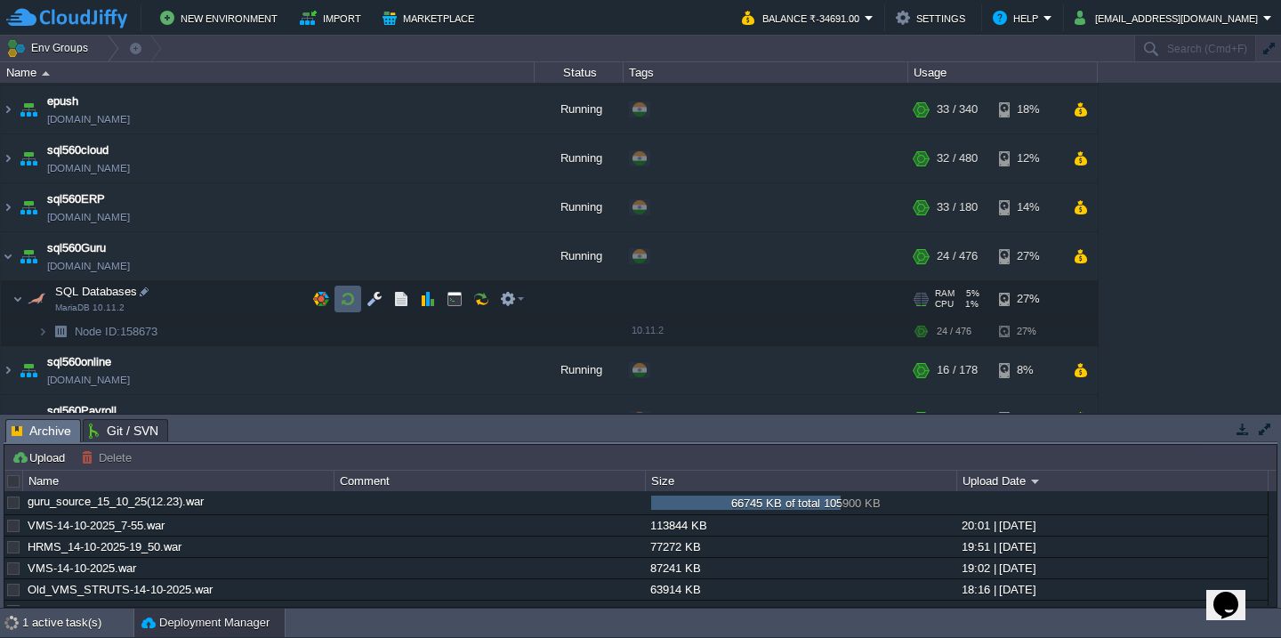
click at [352, 301] on button "button" at bounding box center [348, 299] width 16 height 16
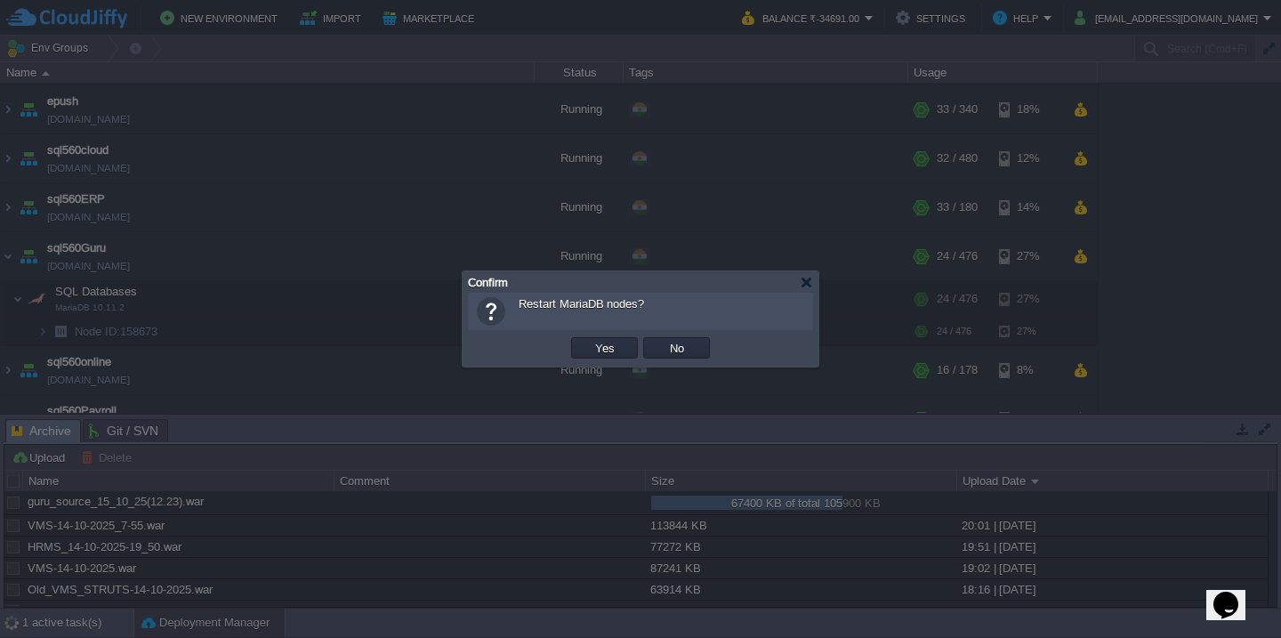
click at [590, 340] on button "Yes" at bounding box center [605, 348] width 30 height 16
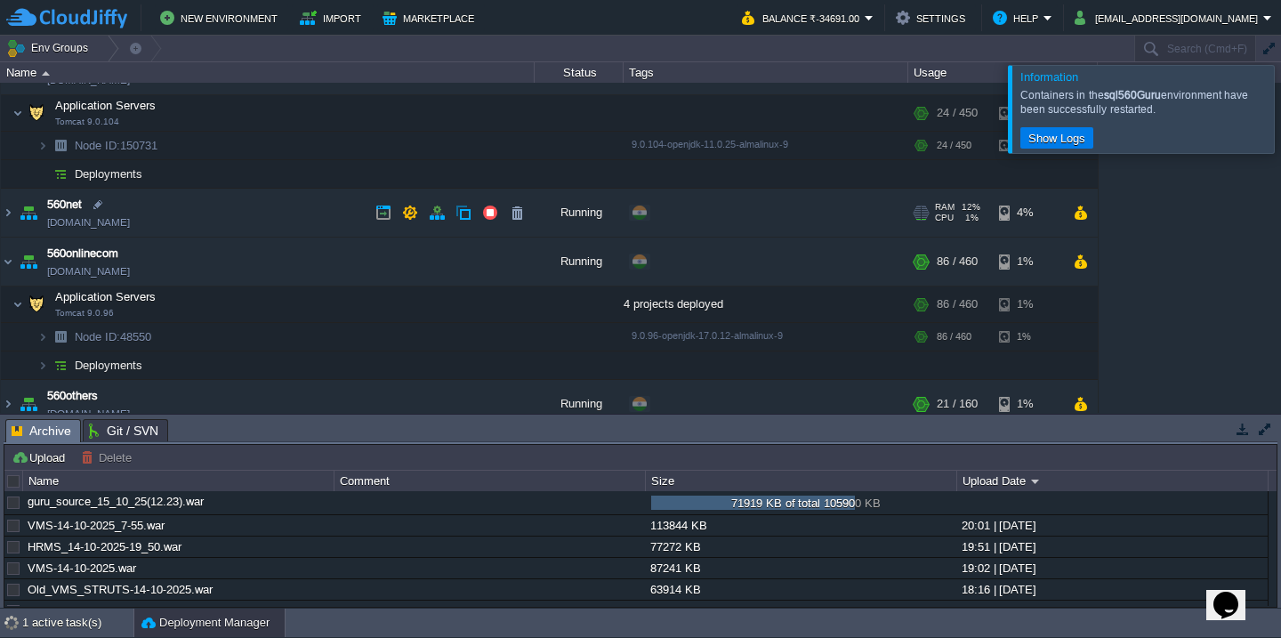
scroll to position [194, 0]
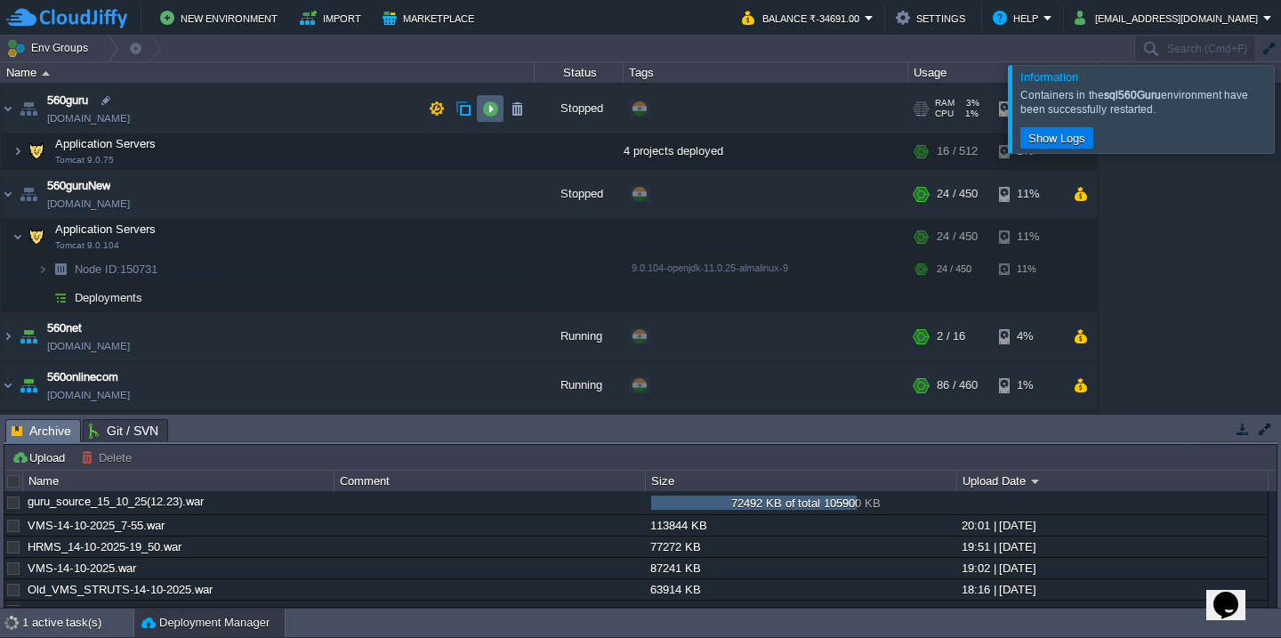
click at [490, 109] on button "button" at bounding box center [490, 109] width 16 height 16
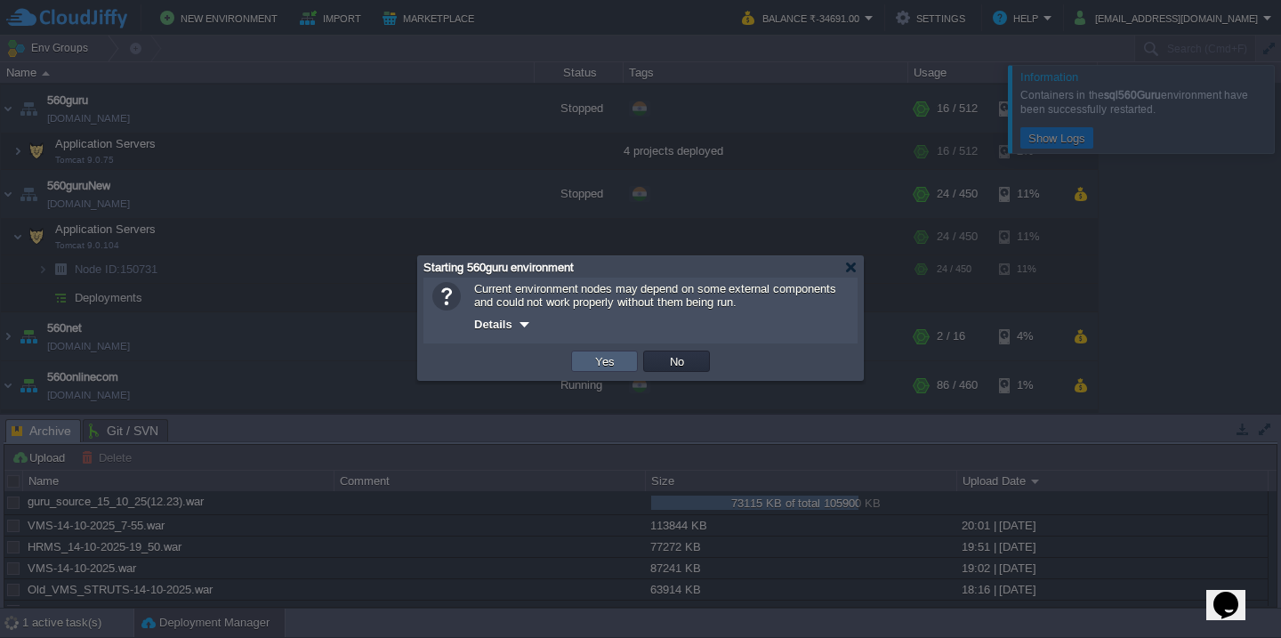
click at [586, 358] on td "Yes" at bounding box center [604, 360] width 67 height 21
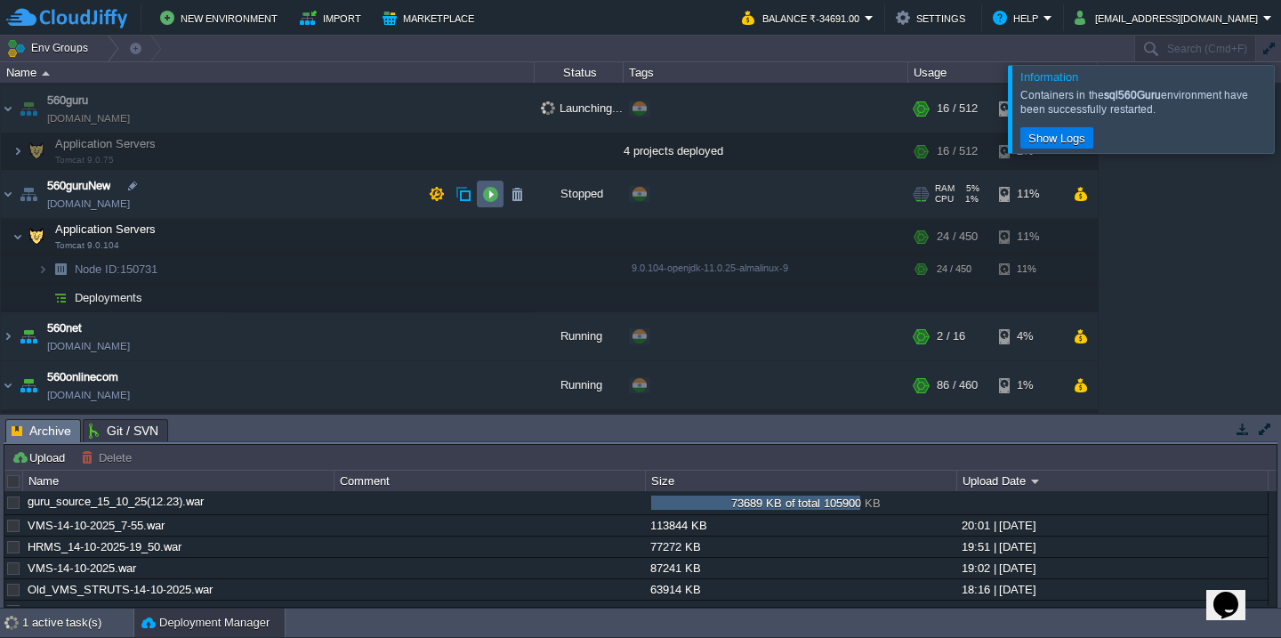
click at [488, 191] on button "button" at bounding box center [490, 194] width 16 height 16
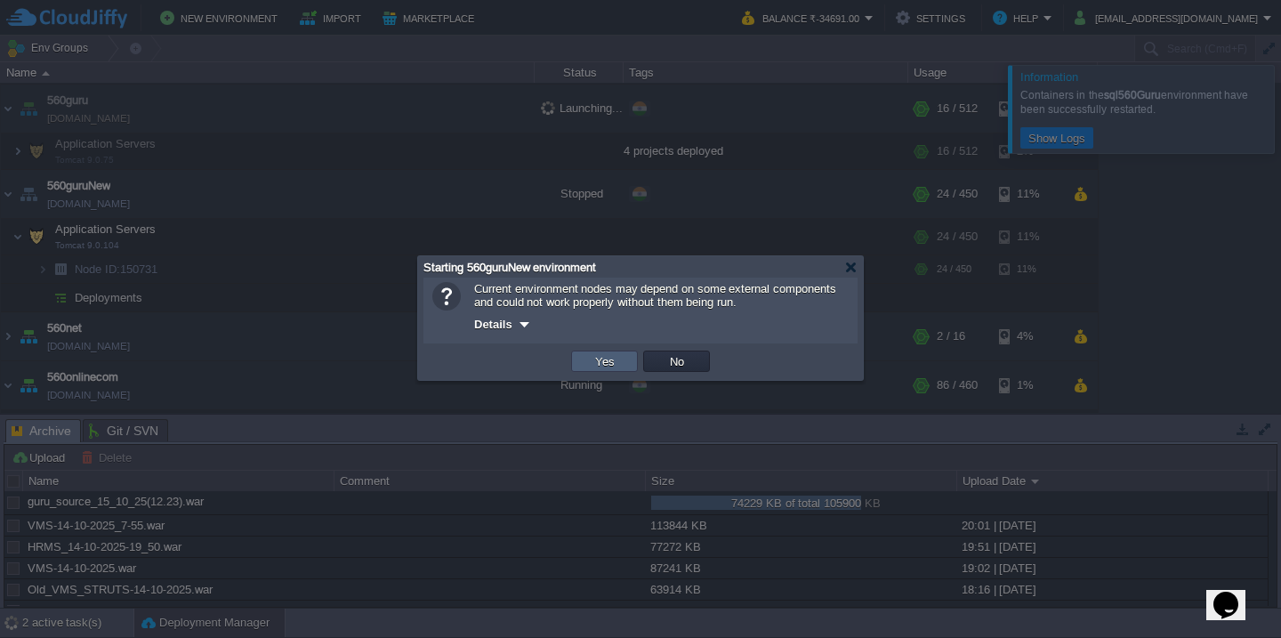
click at [587, 362] on td "Yes" at bounding box center [604, 360] width 67 height 21
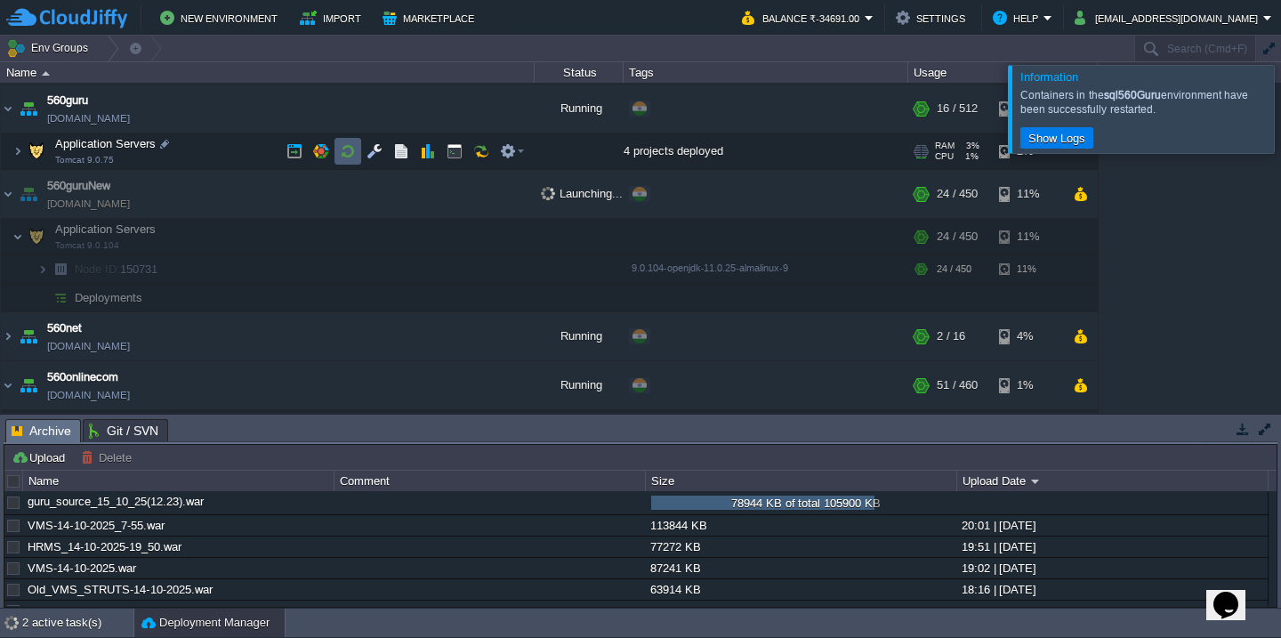
click at [348, 160] on td at bounding box center [347, 151] width 27 height 27
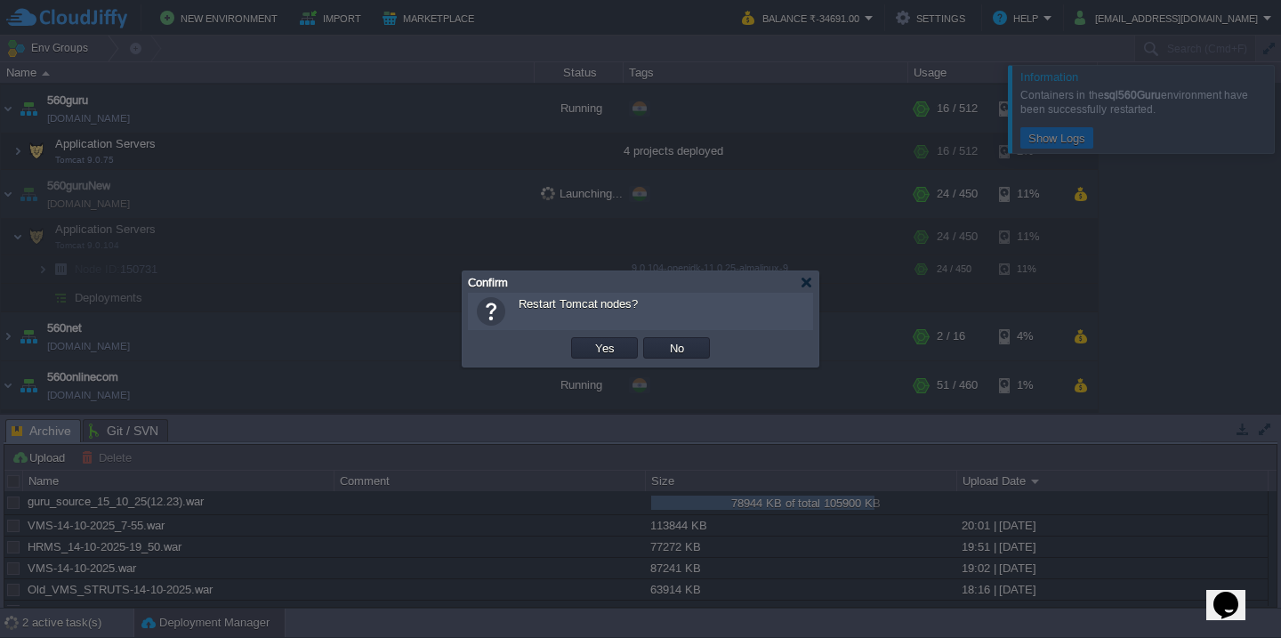
click at [590, 340] on button "Yes" at bounding box center [605, 348] width 30 height 16
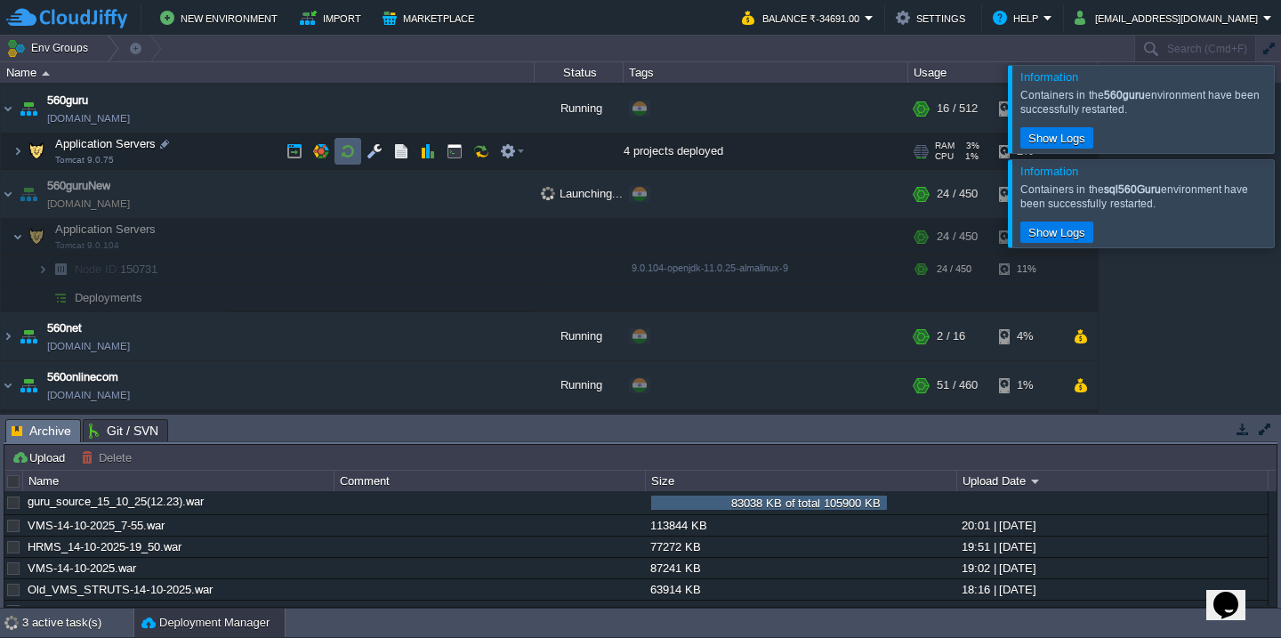
click at [343, 162] on td at bounding box center [347, 151] width 27 height 27
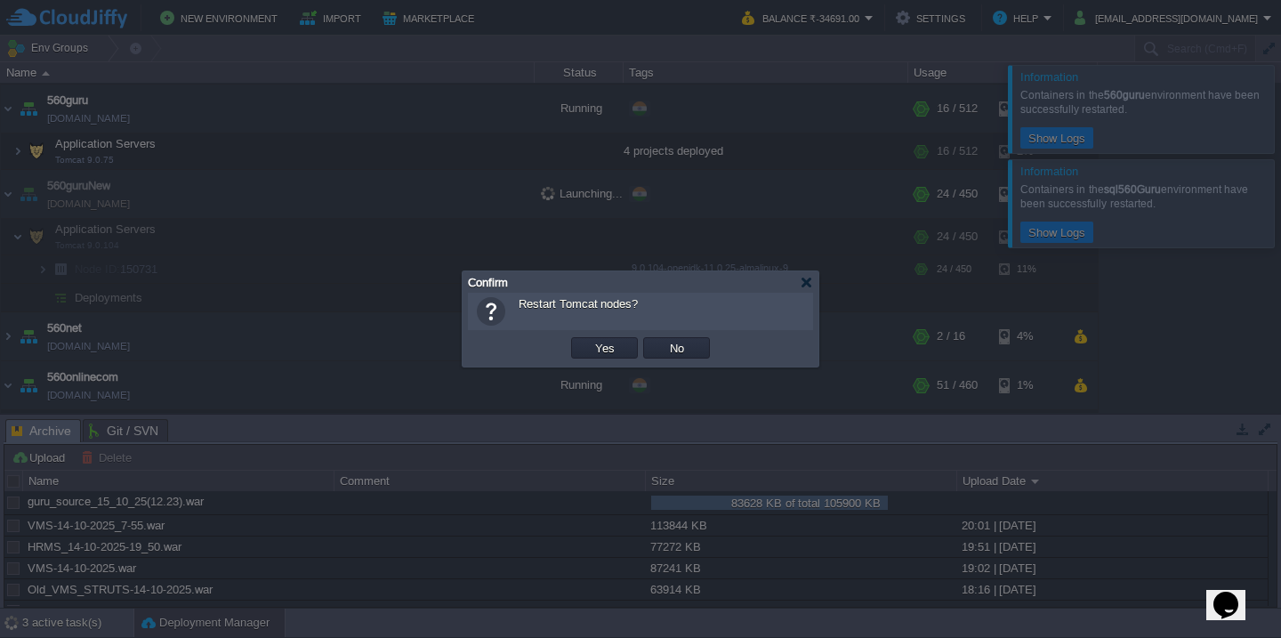
click at [590, 340] on button "Yes" at bounding box center [605, 348] width 30 height 16
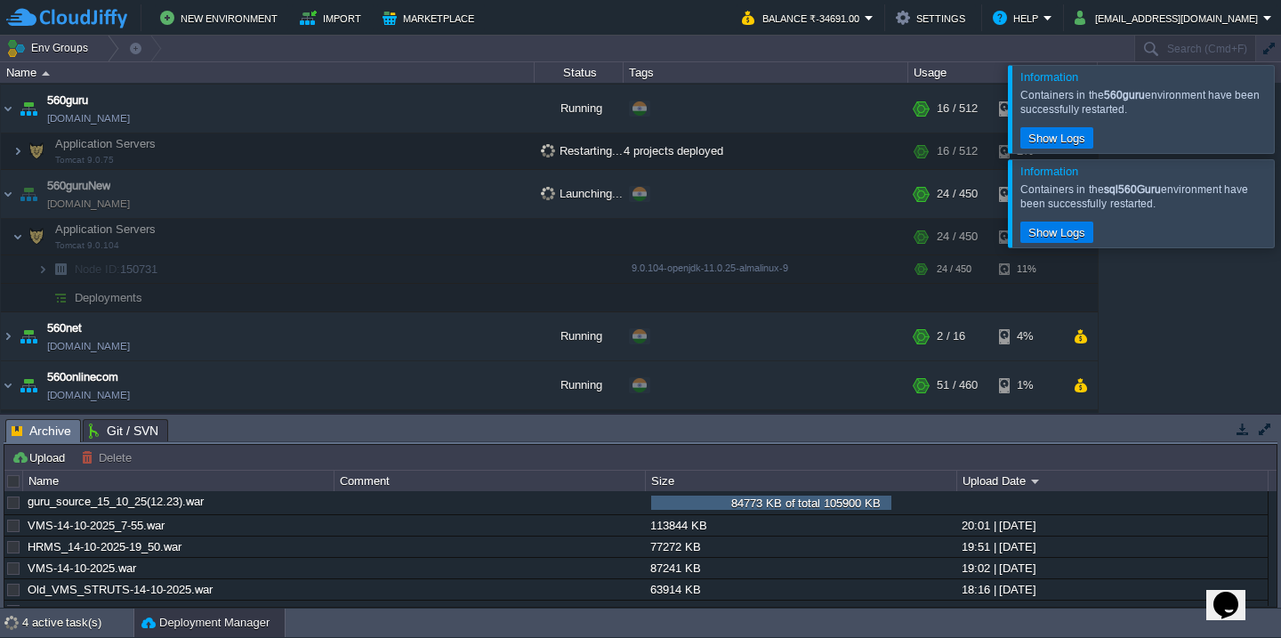
click at [1280, 99] on div at bounding box center [1302, 108] width 0 height 87
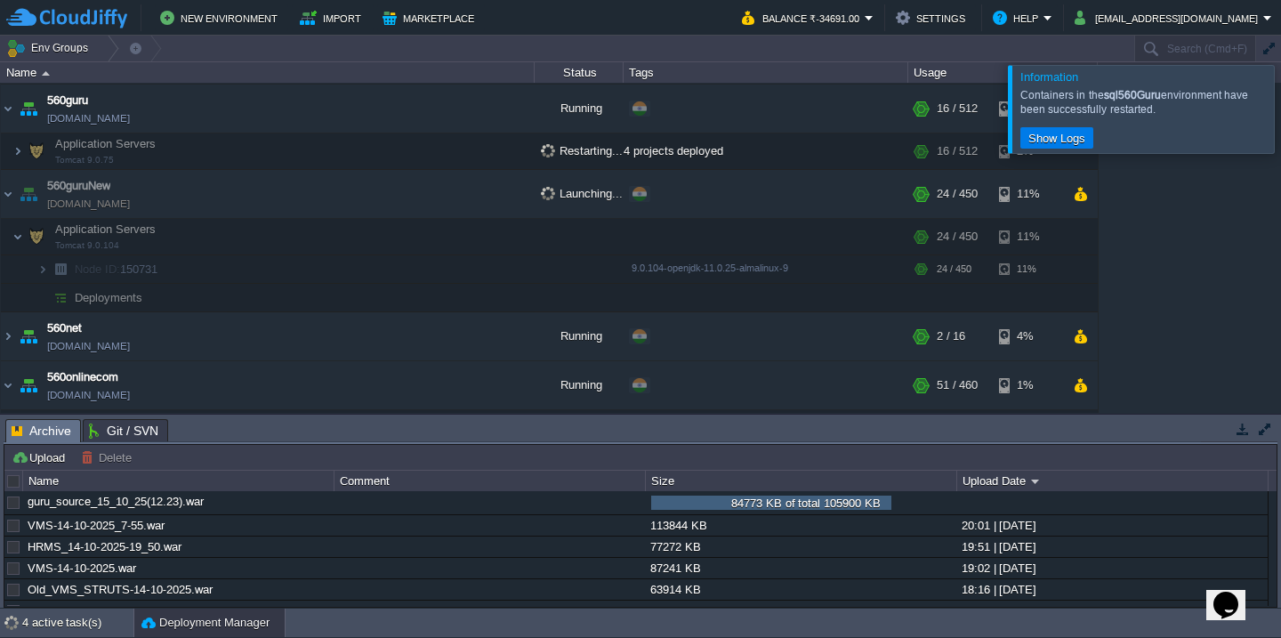
click at [1280, 99] on div at bounding box center [1302, 108] width 0 height 87
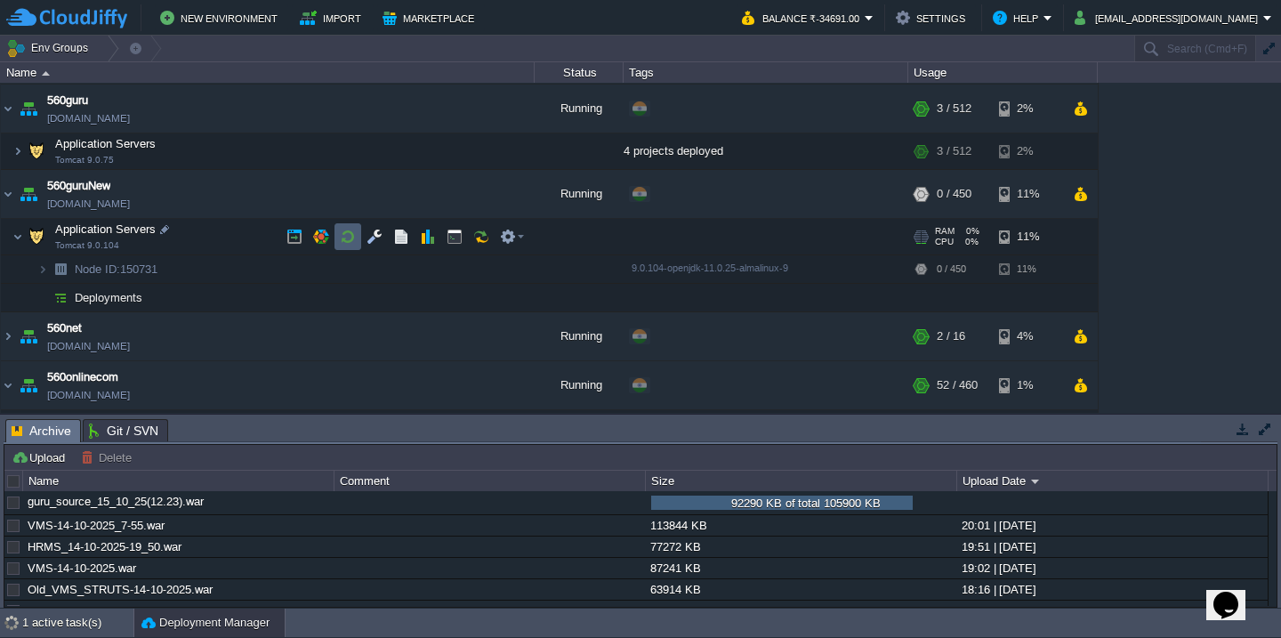
click at [342, 238] on button "button" at bounding box center [348, 237] width 16 height 16
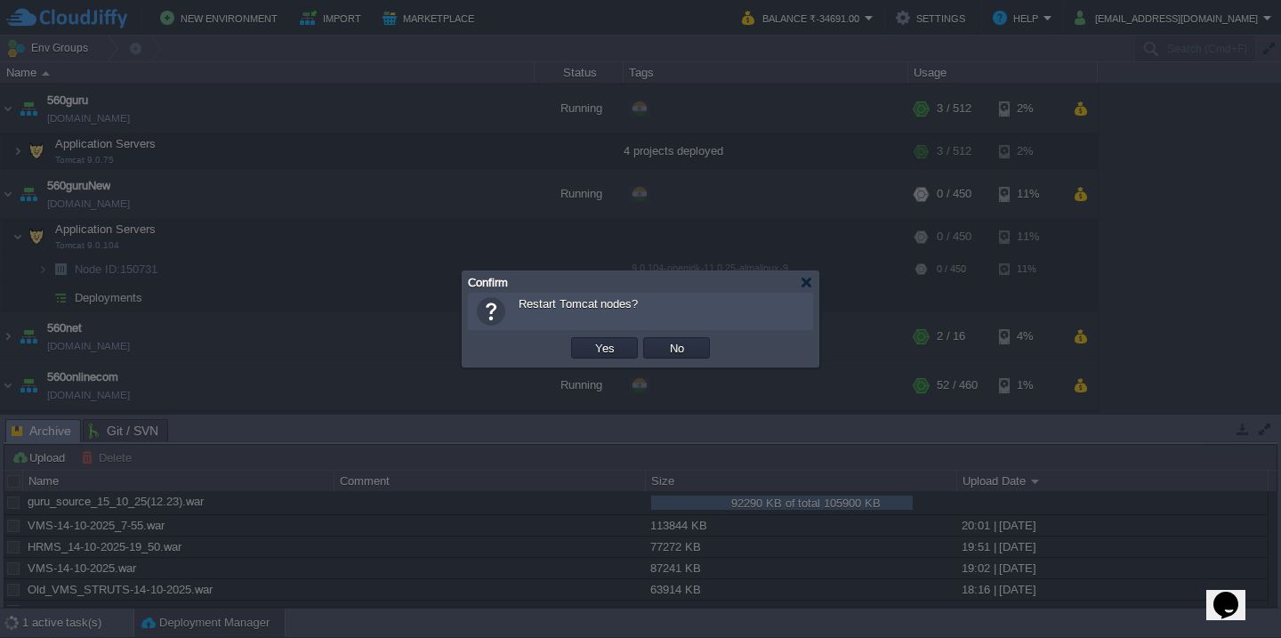
click at [590, 340] on button "Yes" at bounding box center [605, 348] width 30 height 16
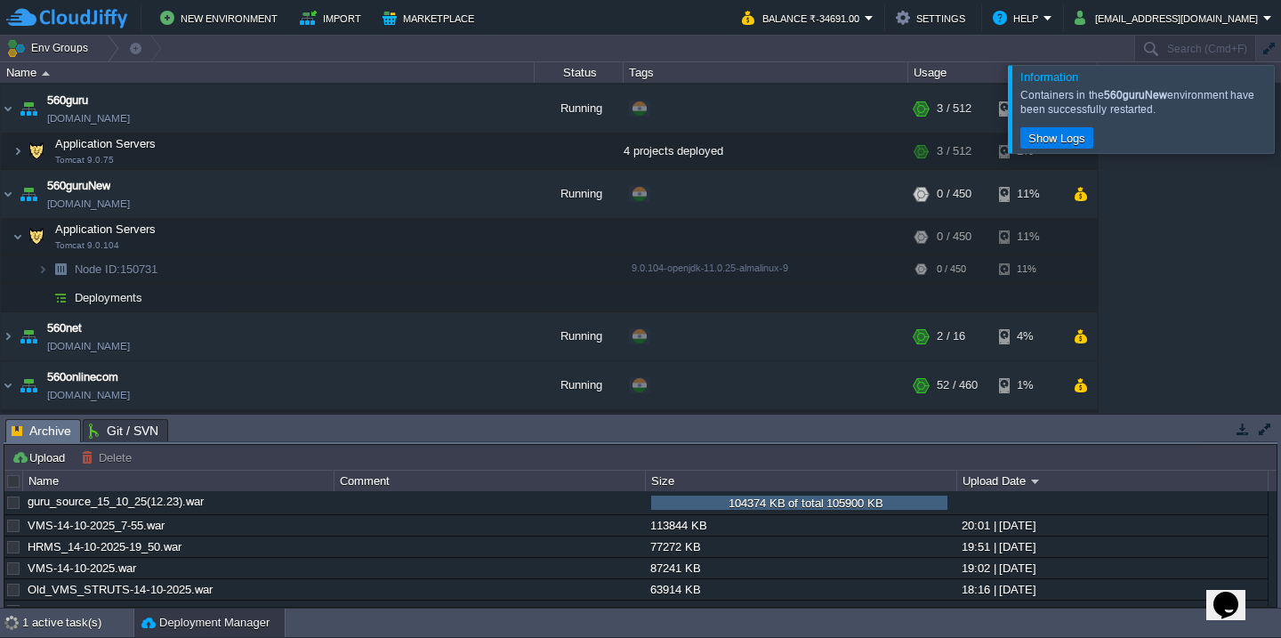
click at [1280, 120] on div at bounding box center [1302, 108] width 0 height 87
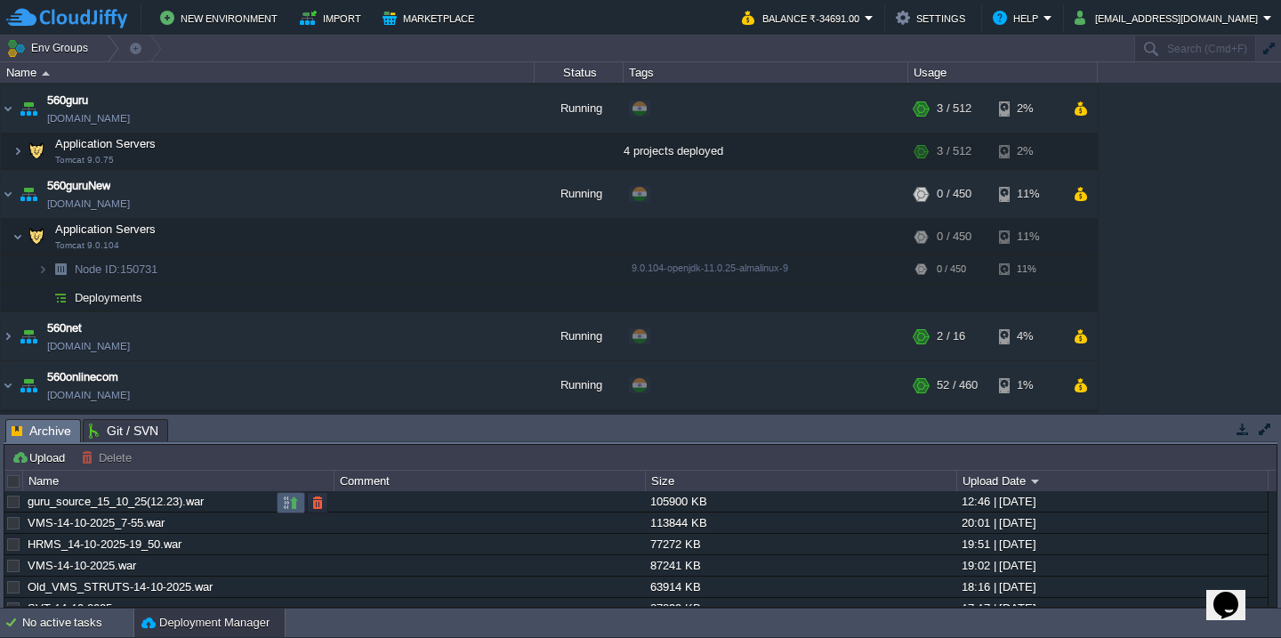
click at [284, 502] on button "button" at bounding box center [291, 503] width 16 height 16
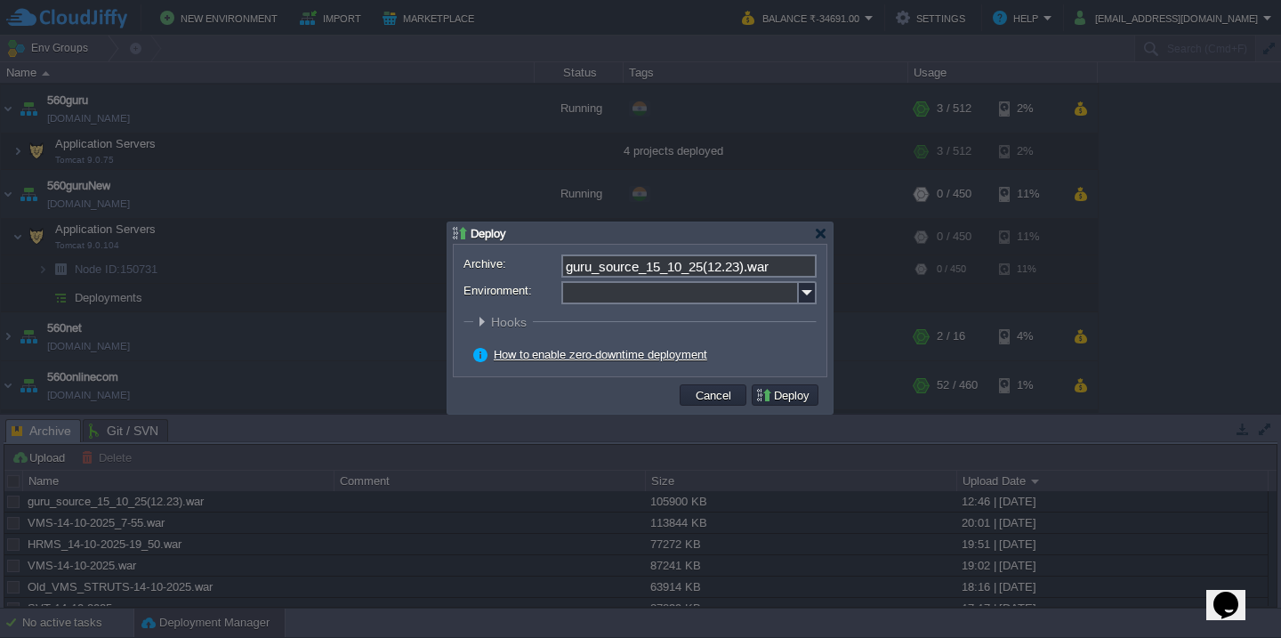
click at [662, 298] on input "Environment:" at bounding box center [679, 292] width 237 height 23
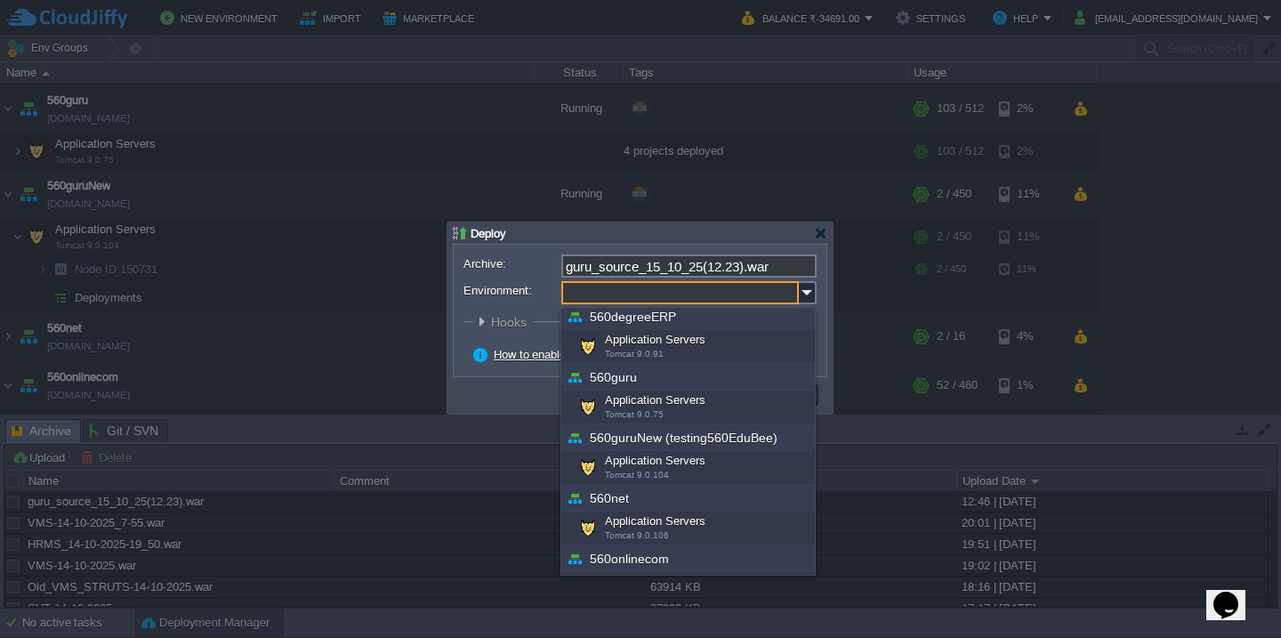
scroll to position [127, 0]
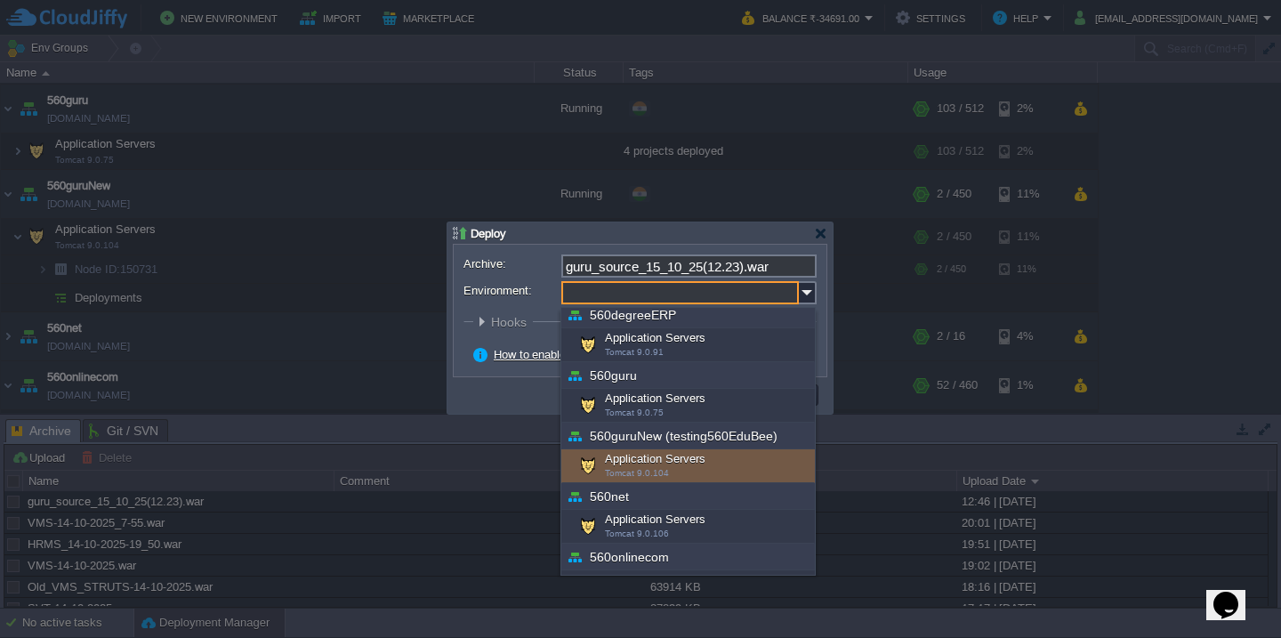
click at [635, 454] on div "Application Servers Tomcat 9.0.104" at bounding box center [687, 466] width 253 height 34
type input "Application Servers (560guruNew (testing560EduBee))"
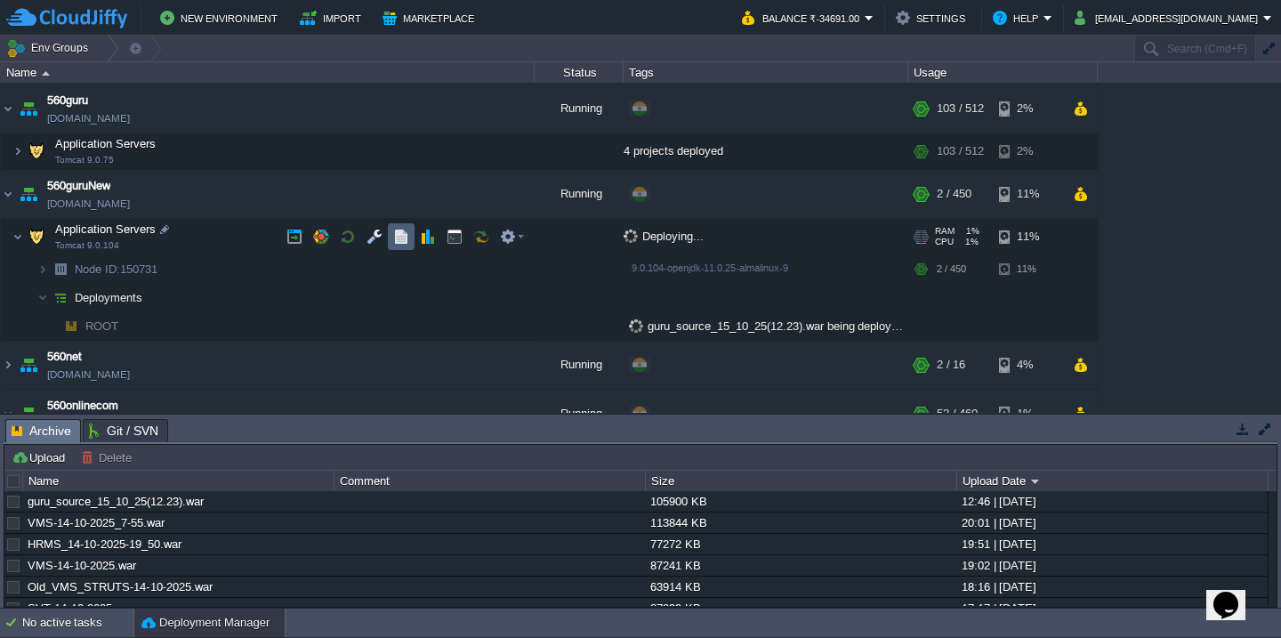
click at [401, 241] on button "button" at bounding box center [401, 237] width 16 height 16
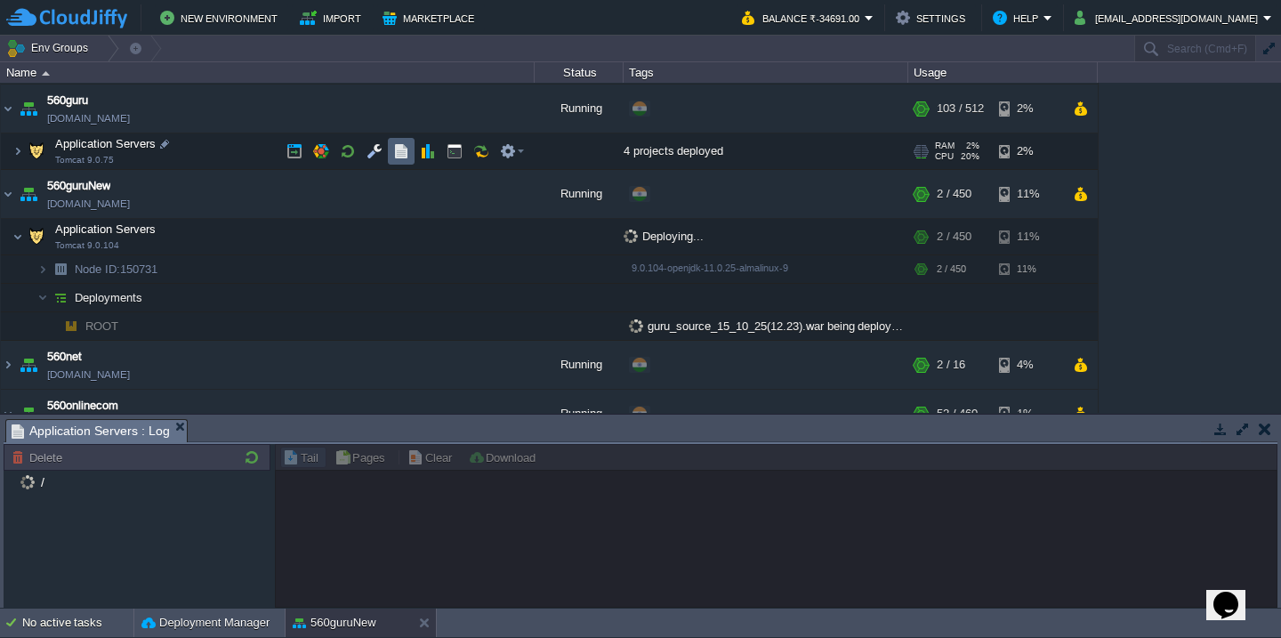
click at [407, 155] on button "button" at bounding box center [401, 151] width 16 height 16
click at [326, 619] on button "560guruNew" at bounding box center [335, 623] width 84 height 18
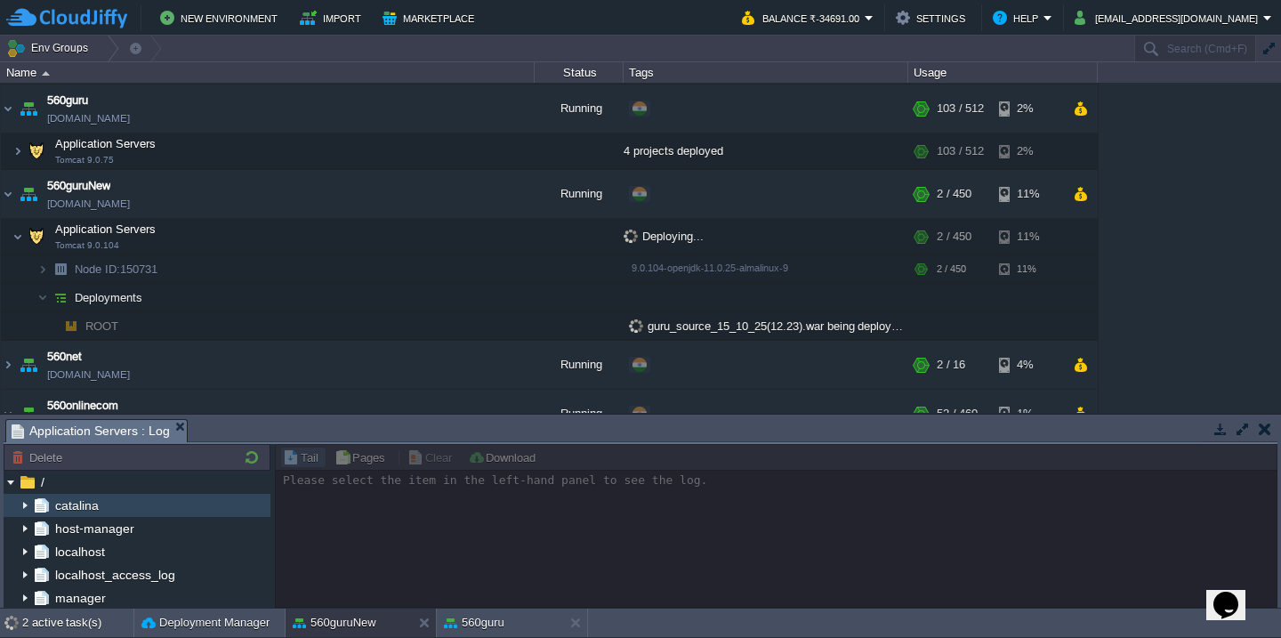
click at [25, 509] on img at bounding box center [25, 505] width 14 height 23
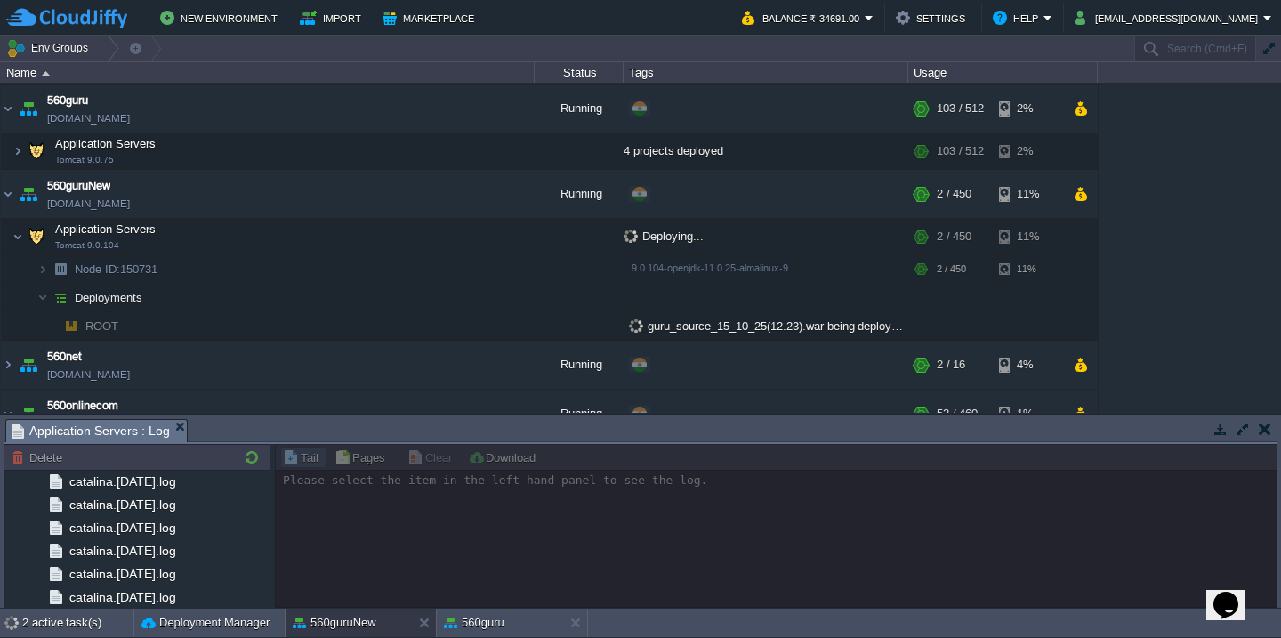
scroll to position [2130, 0]
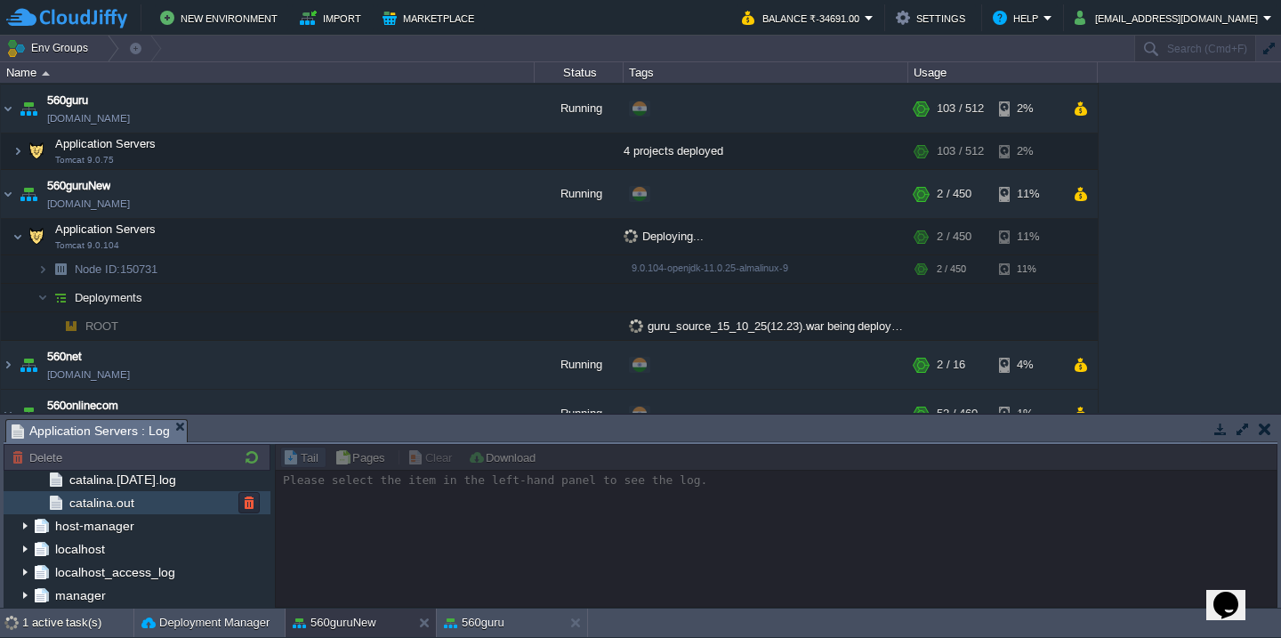
click at [166, 506] on div "catalina.out" at bounding box center [137, 502] width 267 height 23
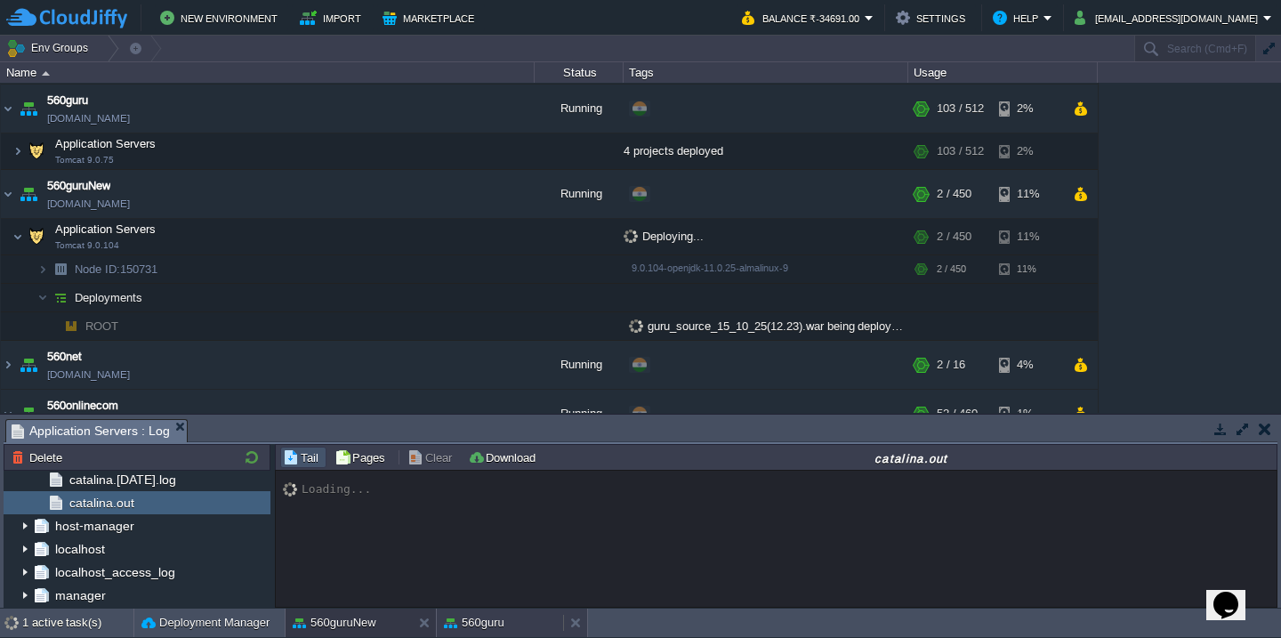
click at [491, 632] on div "560guru" at bounding box center [500, 622] width 126 height 28
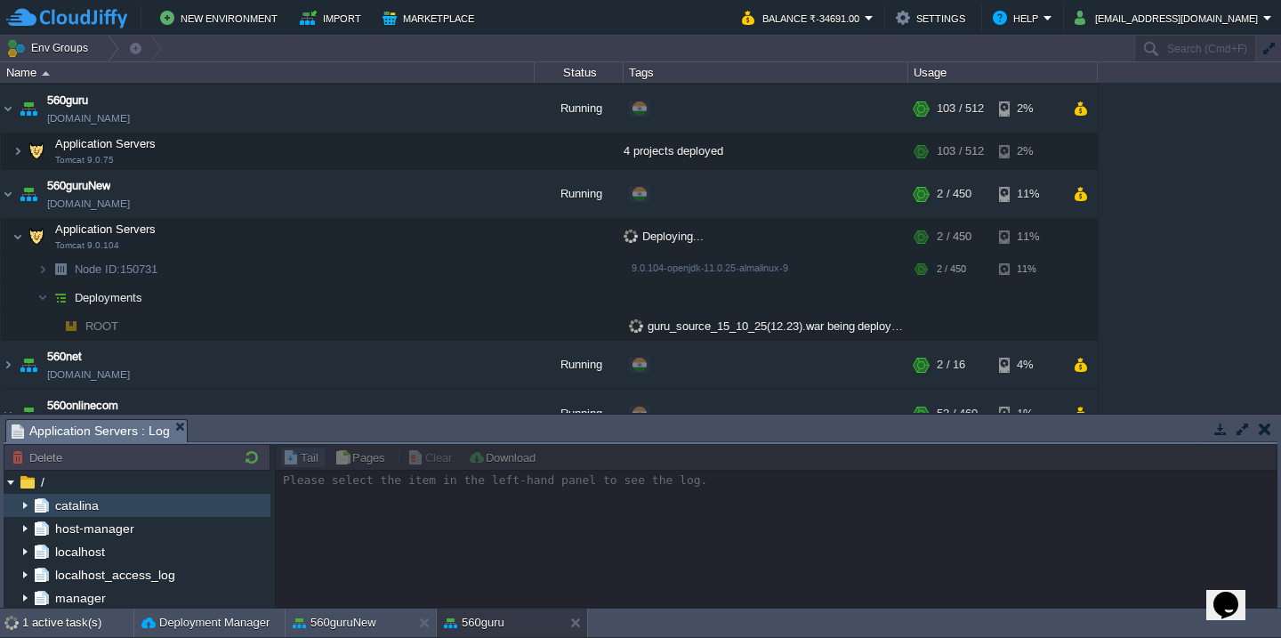
click at [25, 505] on img at bounding box center [25, 505] width 14 height 23
click at [176, 513] on div "catalina.out" at bounding box center [137, 502] width 267 height 23
